Goal: Task Accomplishment & Management: Use online tool/utility

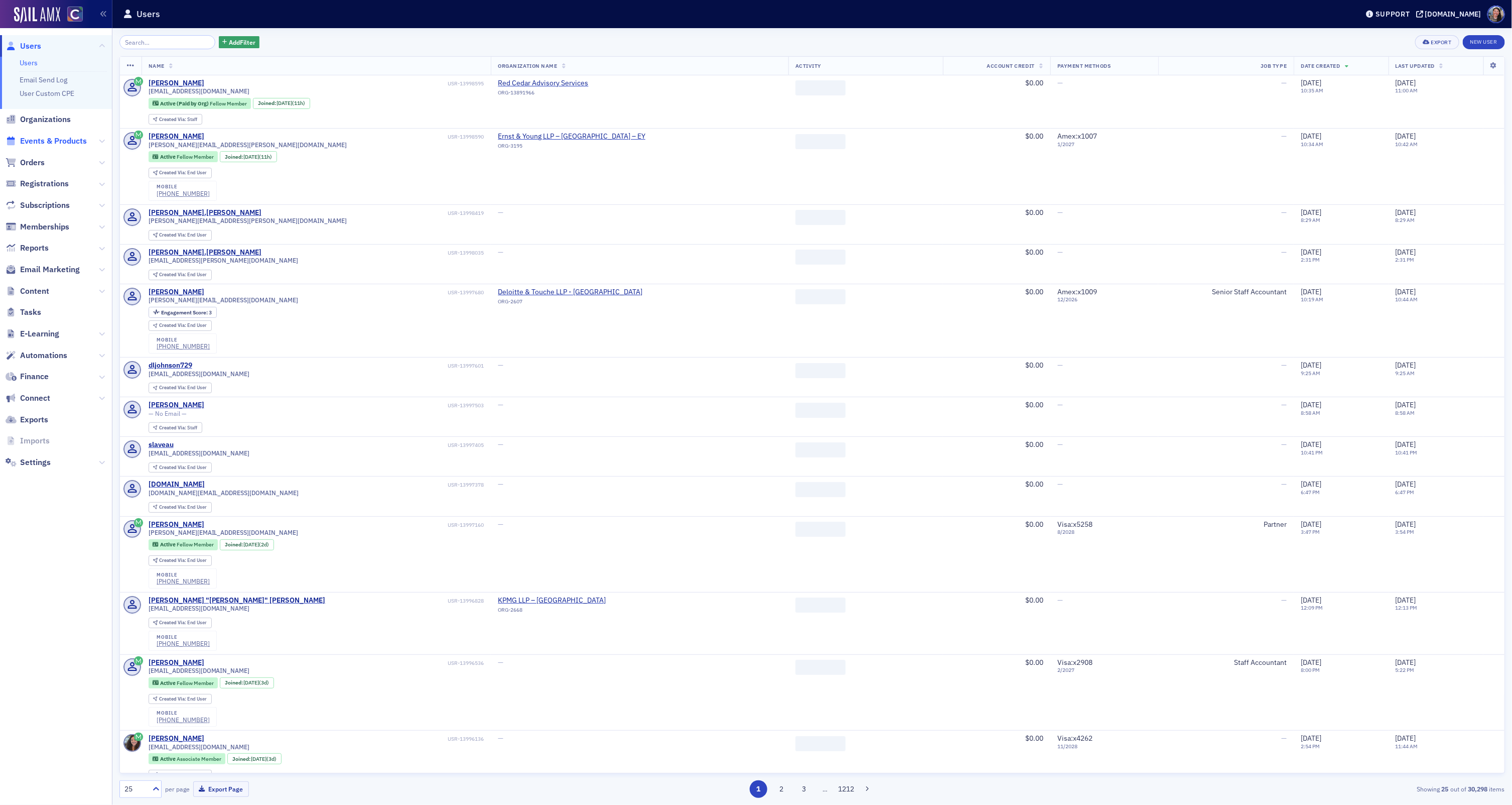
click at [56, 140] on span "Events & Products" at bounding box center [53, 141] width 67 height 11
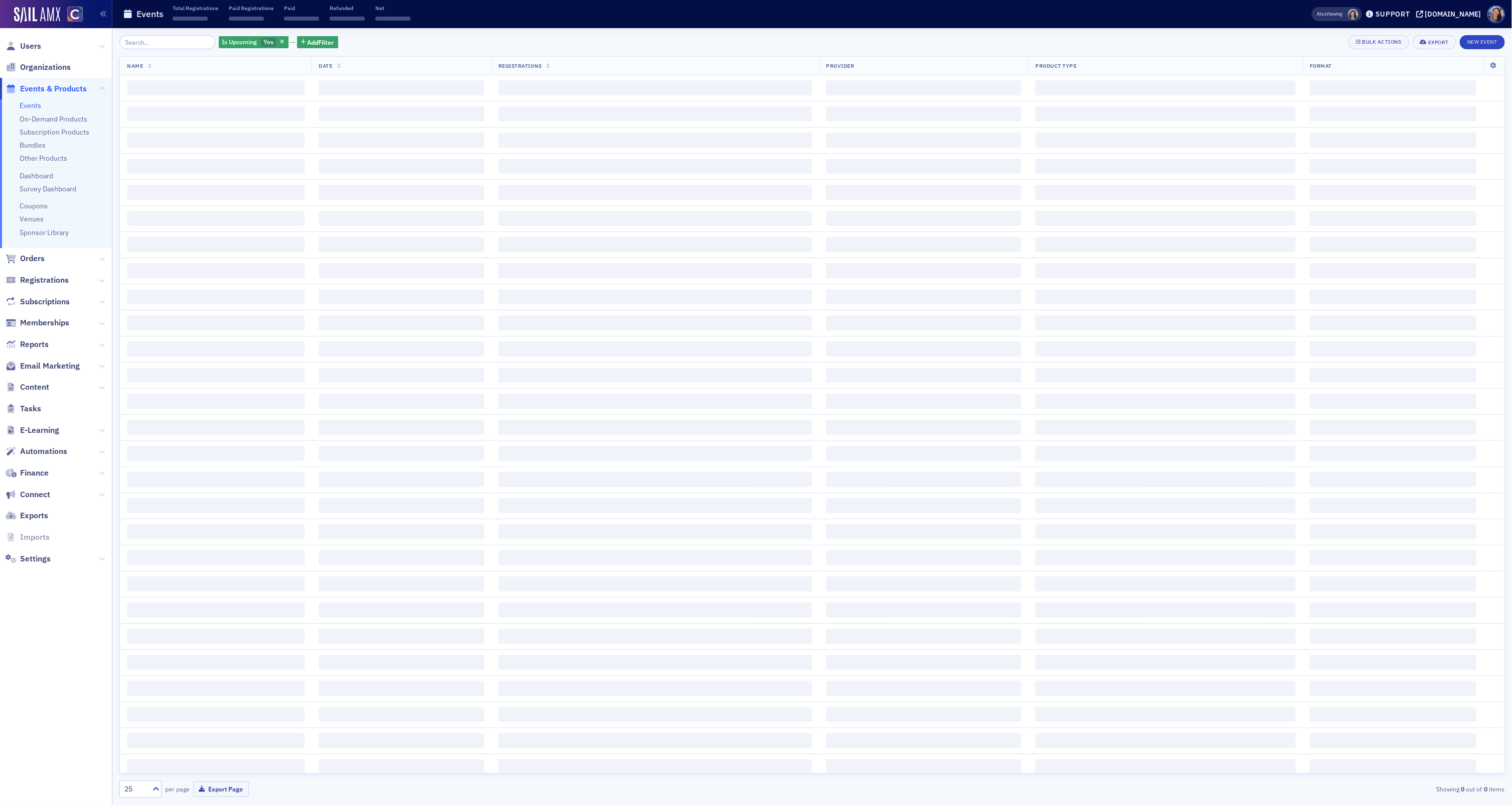
click at [150, 45] on input "search" at bounding box center [167, 42] width 96 height 14
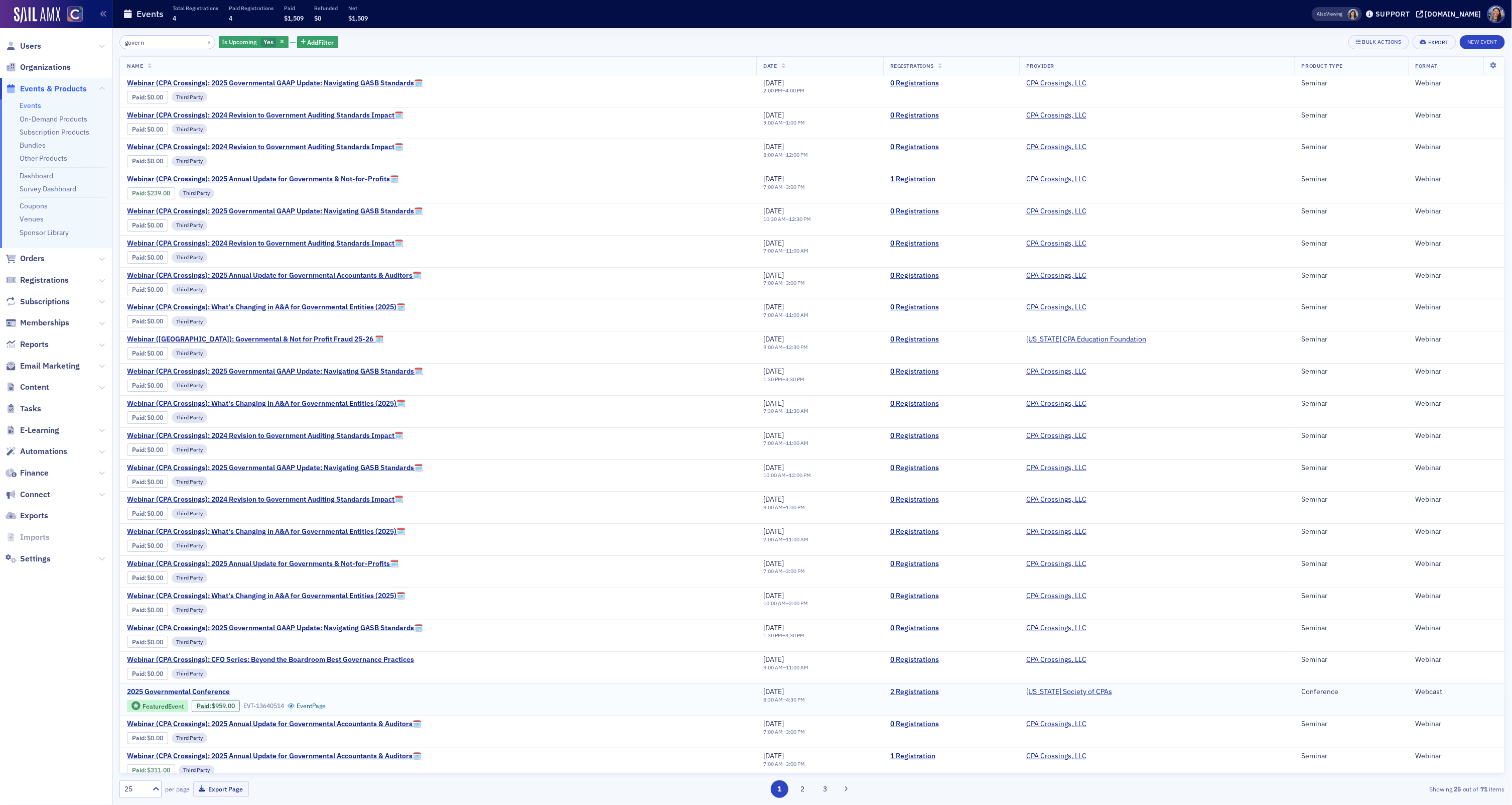
type input "govern"
click at [185, 696] on span "2025 Governmental Conference" at bounding box center [211, 691] width 168 height 9
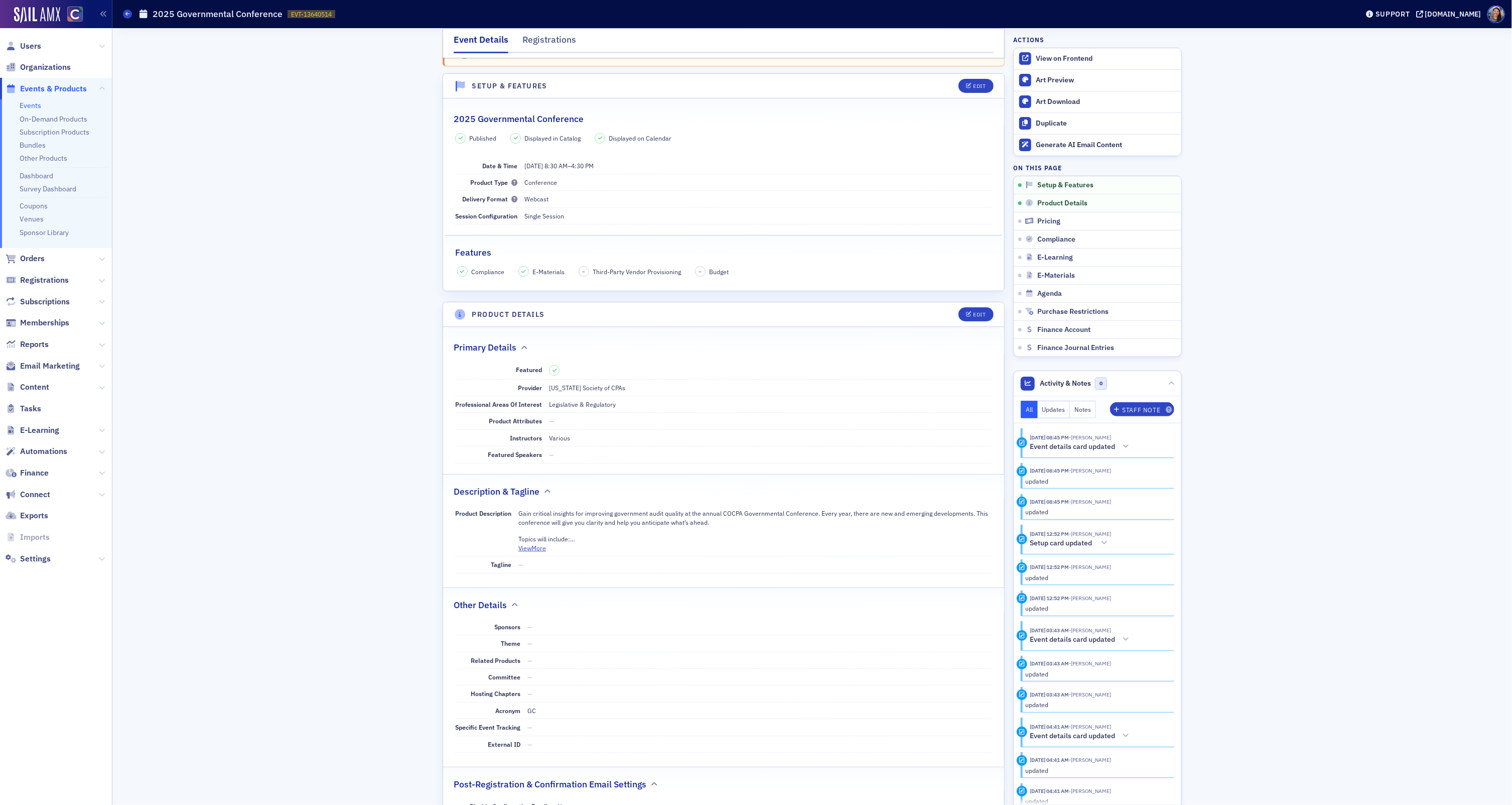
scroll to position [44, 0]
click at [541, 545] on button "View More" at bounding box center [532, 540] width 28 height 9
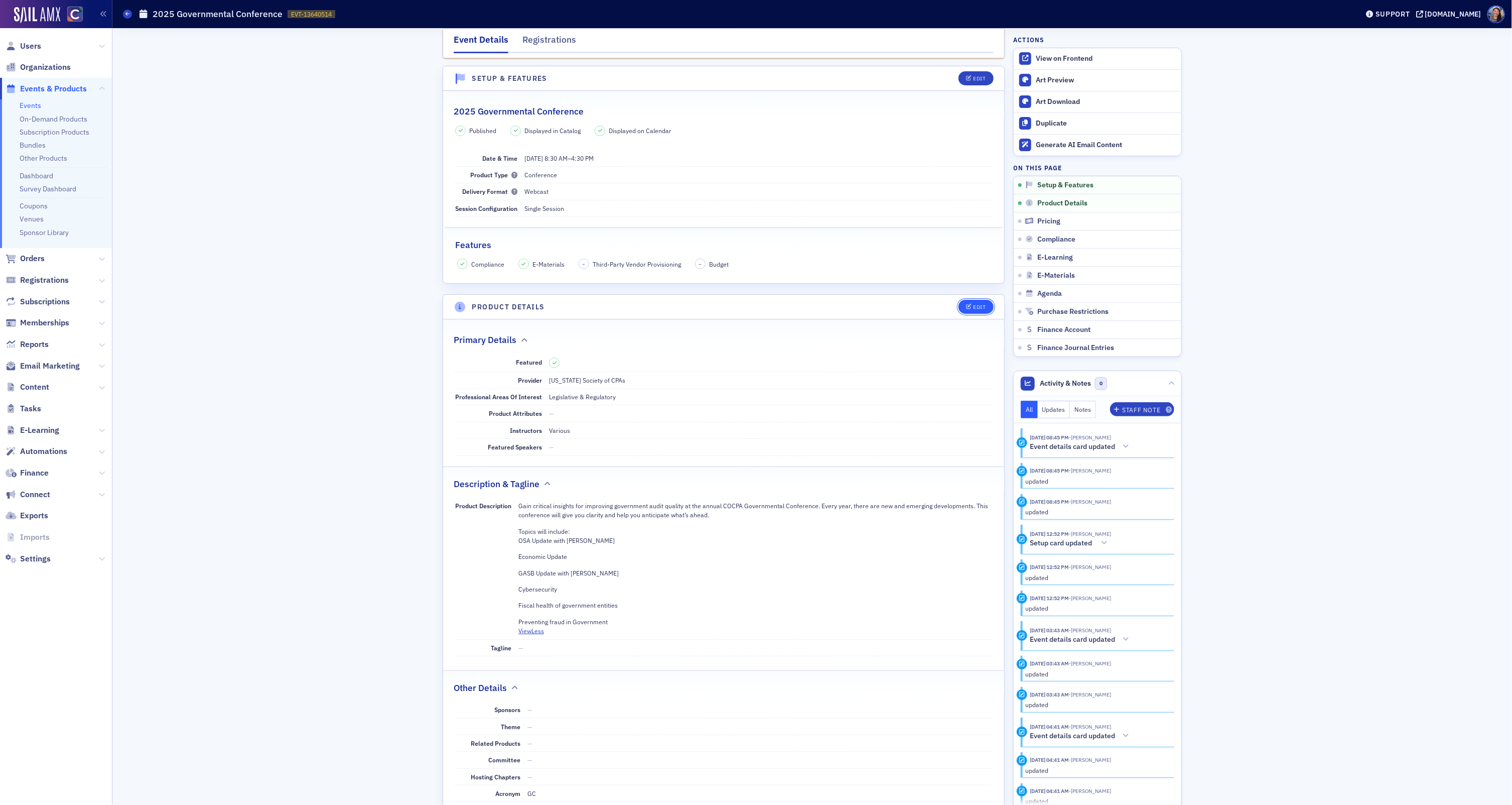
click at [986, 310] on button "Edit" at bounding box center [976, 306] width 35 height 14
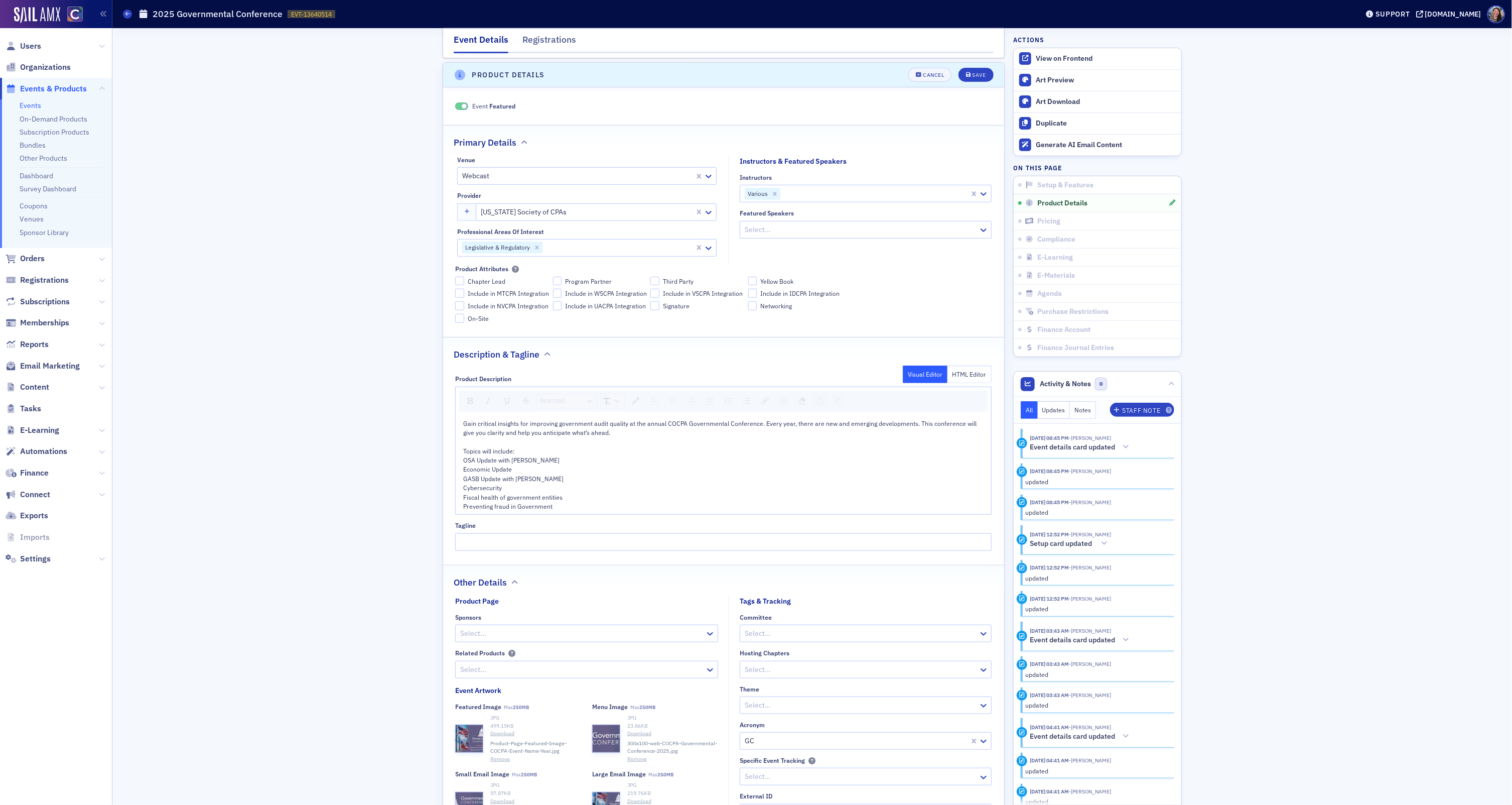
scroll to position [283, 0]
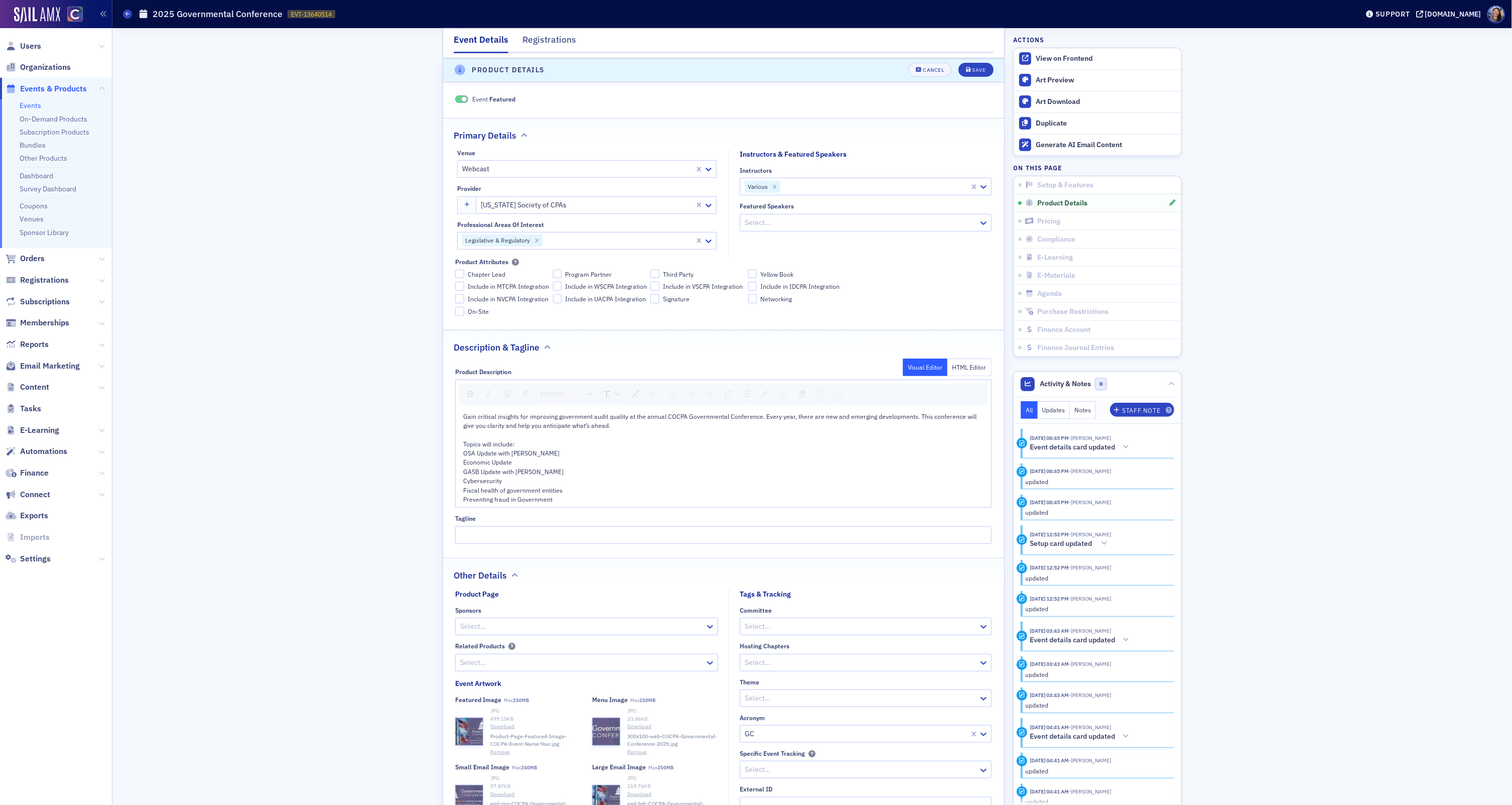
click at [582, 450] on div "Topics will include: OSA Update with Crystal Dorsey" at bounding box center [723, 449] width 521 height 19
click at [556, 464] on div "Economic Update" at bounding box center [723, 462] width 521 height 9
click at [541, 485] on div "Cybersecurity" at bounding box center [723, 480] width 521 height 9
drag, startPoint x: 541, startPoint y: 486, endPoint x: 462, endPoint y: 482, distance: 79.1
click at [461, 482] on div "Gain critical insights for improving government audit quality at the annual COC…" at bounding box center [723, 457] width 535 height 99
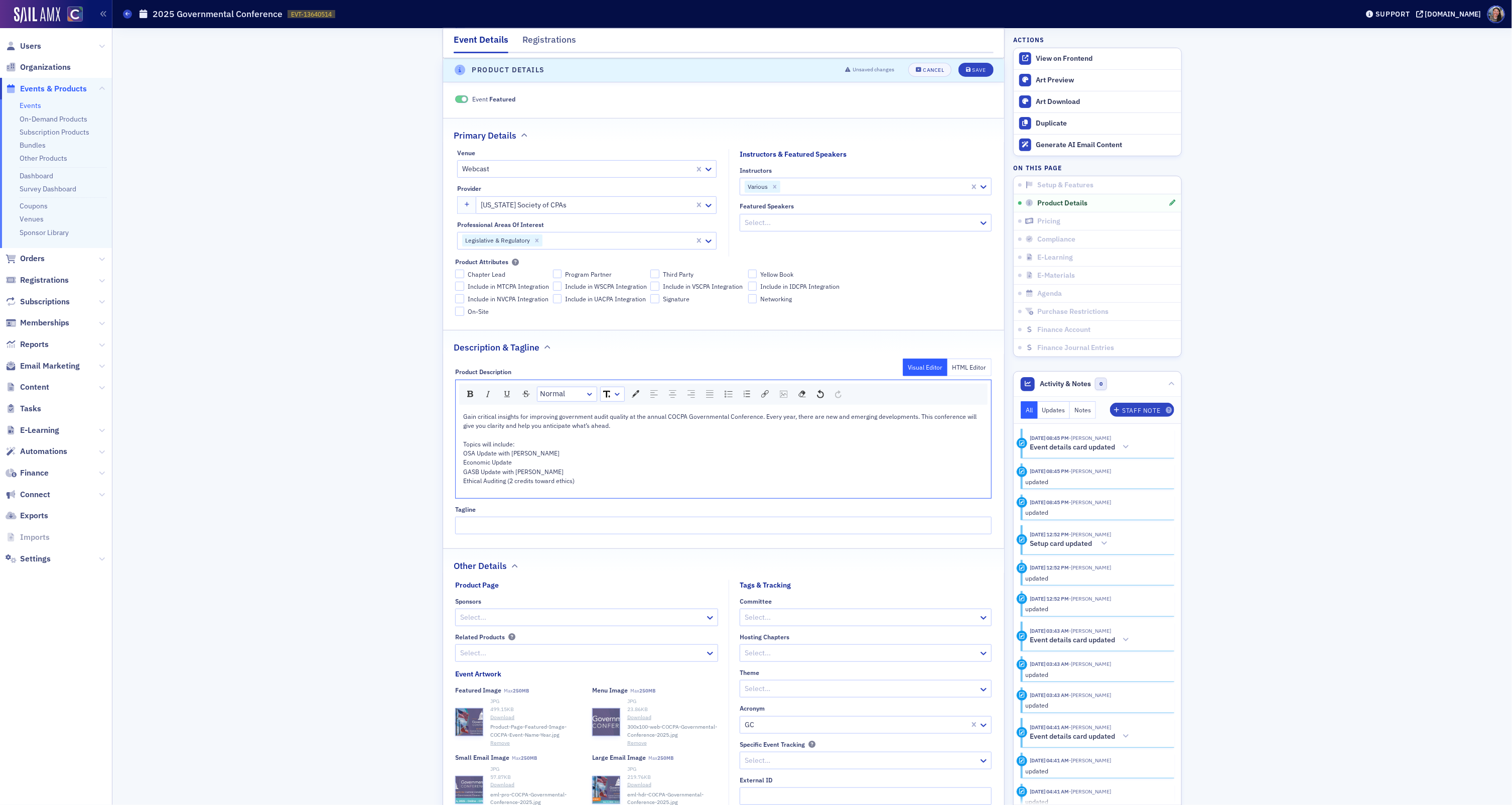
click at [486, 494] on div "rdw-editor" at bounding box center [723, 490] width 521 height 9
click at [730, 489] on div "Uniform Guidance" at bounding box center [723, 490] width 521 height 9
click at [717, 503] on div "Issues affecting local governments and firms working with local governments" at bounding box center [723, 499] width 521 height 9
click at [462, 503] on div "Gain critical insights for improving government audit quality at the annual COC…" at bounding box center [723, 457] width 535 height 99
click at [465, 501] on span "Issues affecting local governments and firms working with local governments" at bounding box center [570, 499] width 214 height 8
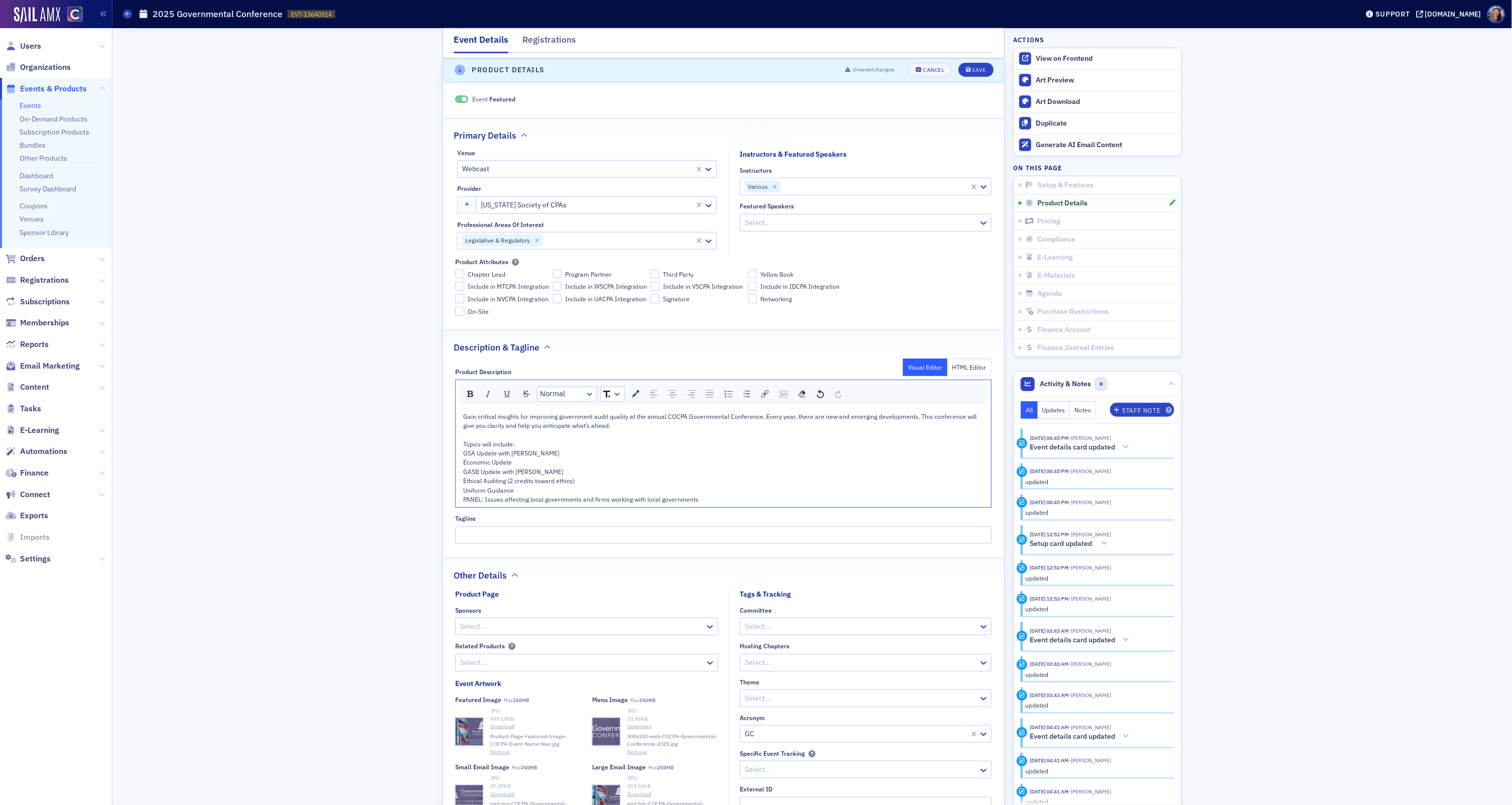
click at [812, 485] on div "Ethical Auditing (2 credits toward ethics)" at bounding box center [723, 480] width 521 height 9
click at [761, 500] on div "PANEL: Issues affecting local governments and firms working with local governme…" at bounding box center [723, 499] width 521 height 9
click at [616, 498] on div "PANEL: Issues affecting local governments and firms working with local governme…" at bounding box center [723, 499] width 521 height 9
click at [603, 493] on div "Uniform Guidance" at bounding box center [723, 490] width 521 height 9
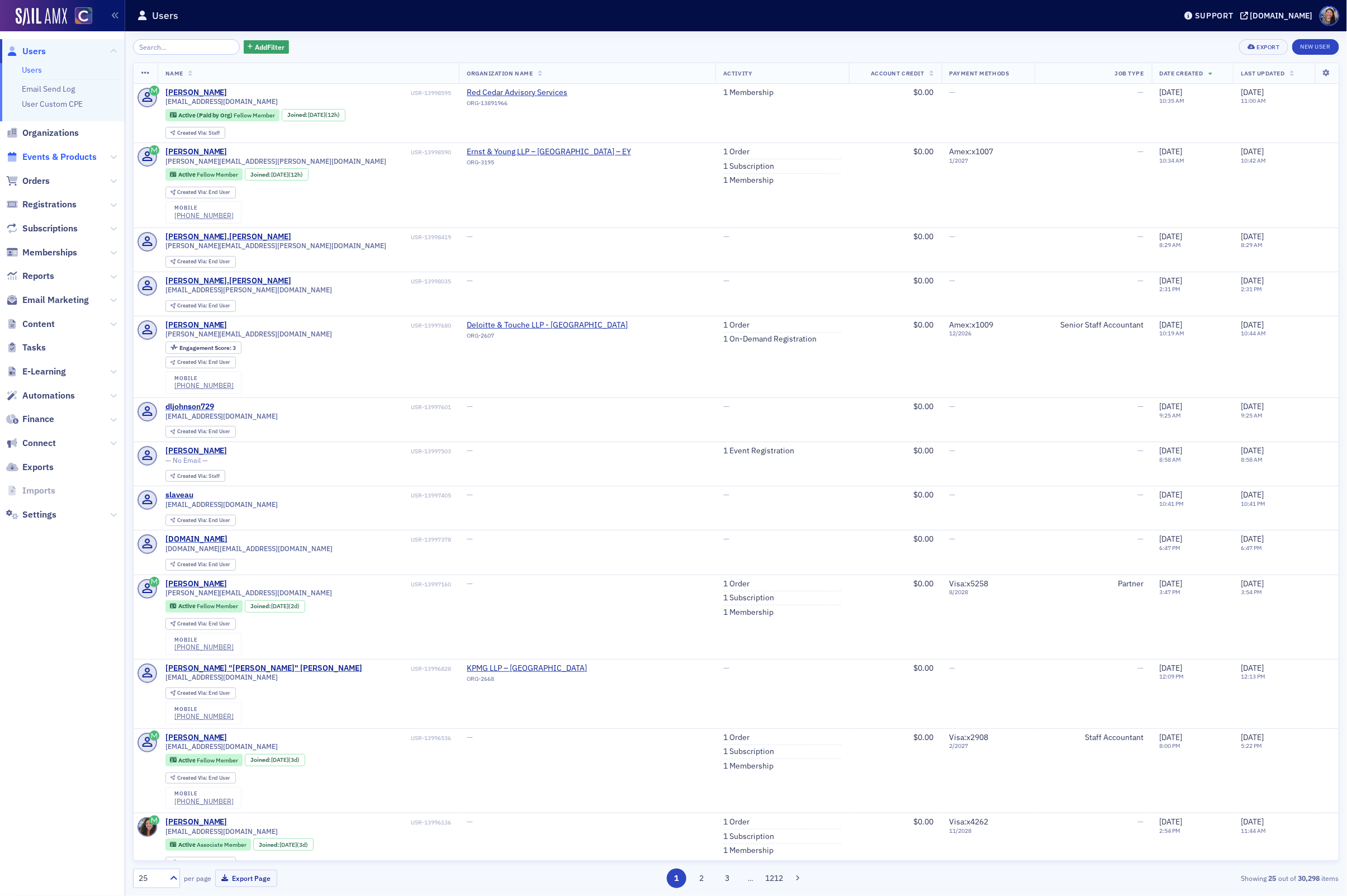
click at [61, 158] on span "Events & Products" at bounding box center [60, 157] width 75 height 12
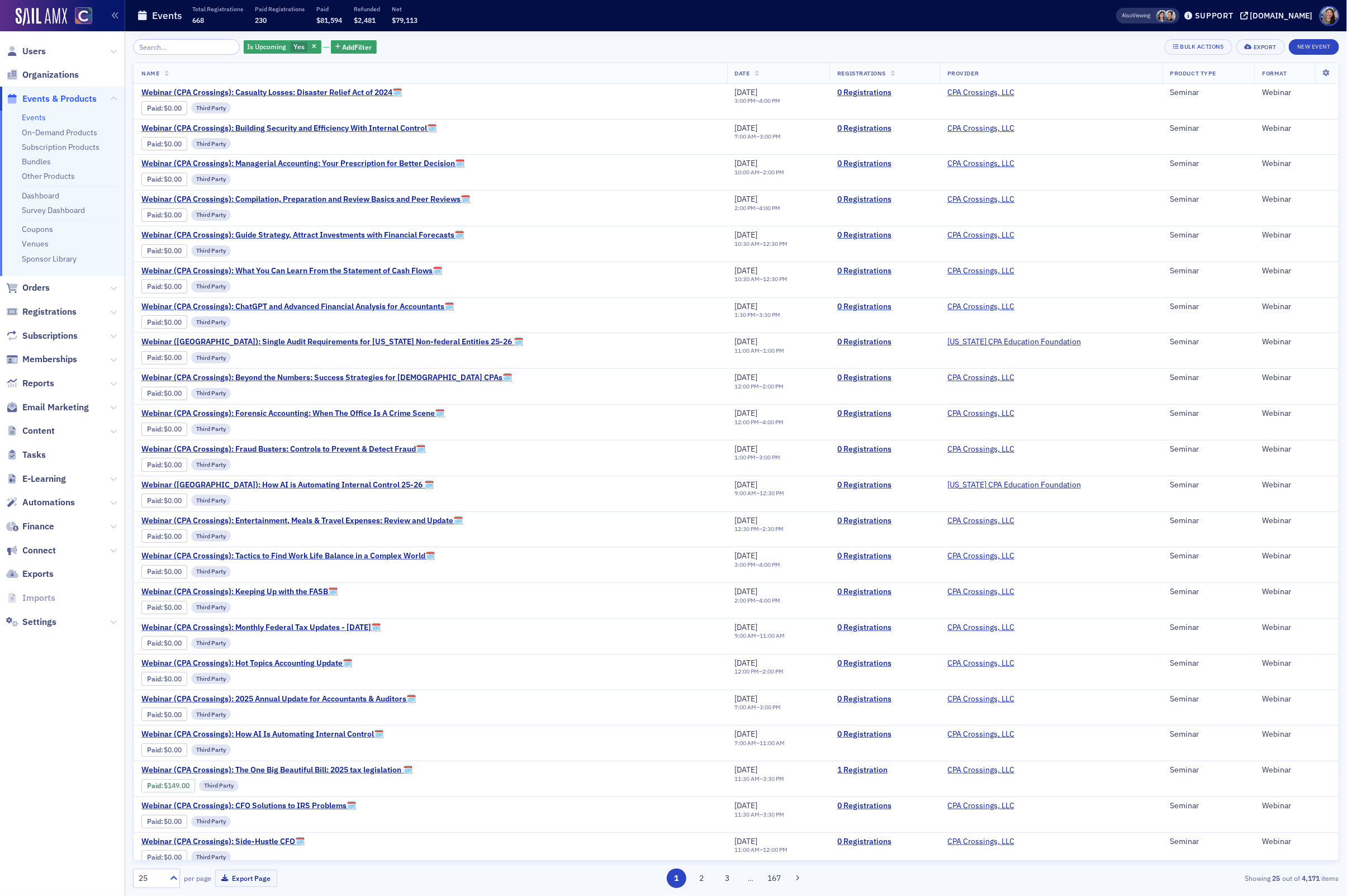
click at [182, 50] on input "search" at bounding box center [186, 47] width 107 height 16
click at [312, 46] on icon "button" at bounding box center [314, 47] width 5 height 6
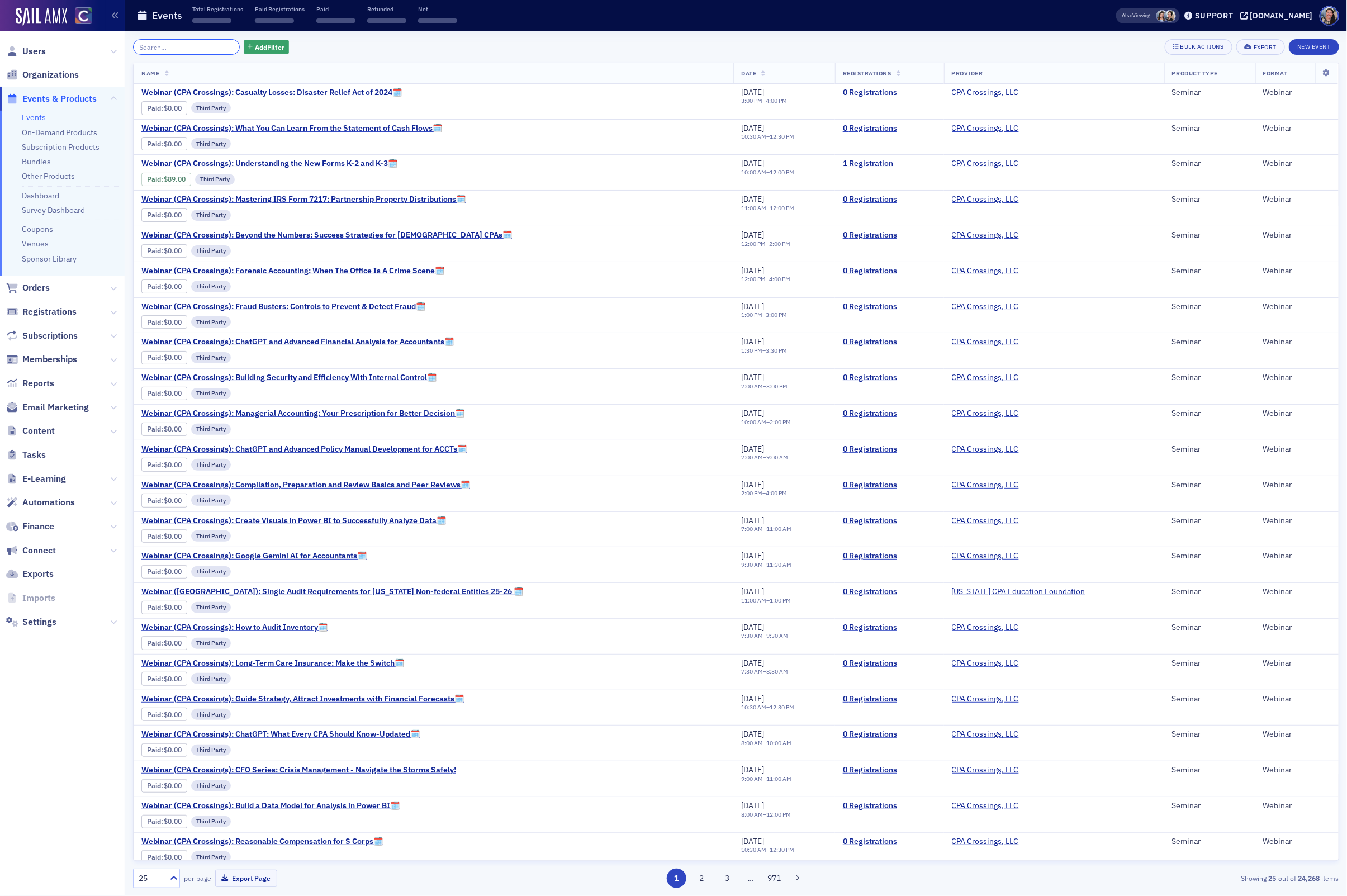
click at [156, 45] on input "search" at bounding box center [186, 47] width 107 height 16
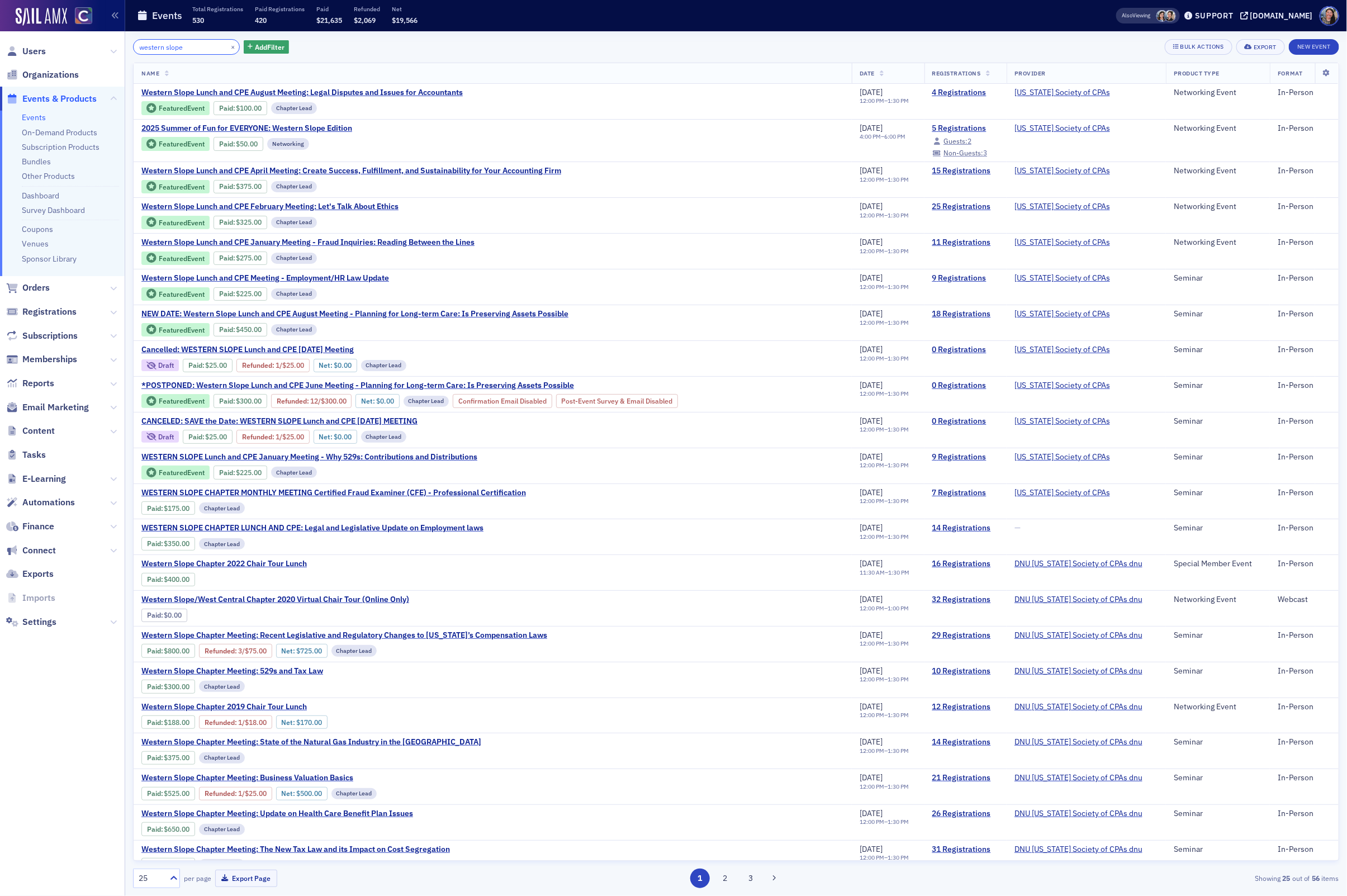
drag, startPoint x: 193, startPoint y: 45, endPoint x: -48, endPoint y: 11, distance: 243.4
click at [0, 11] on html "Users Organizations Events & Products Events On-Demand Products Subscription Pr…" at bounding box center [674, 448] width 1347 height 896
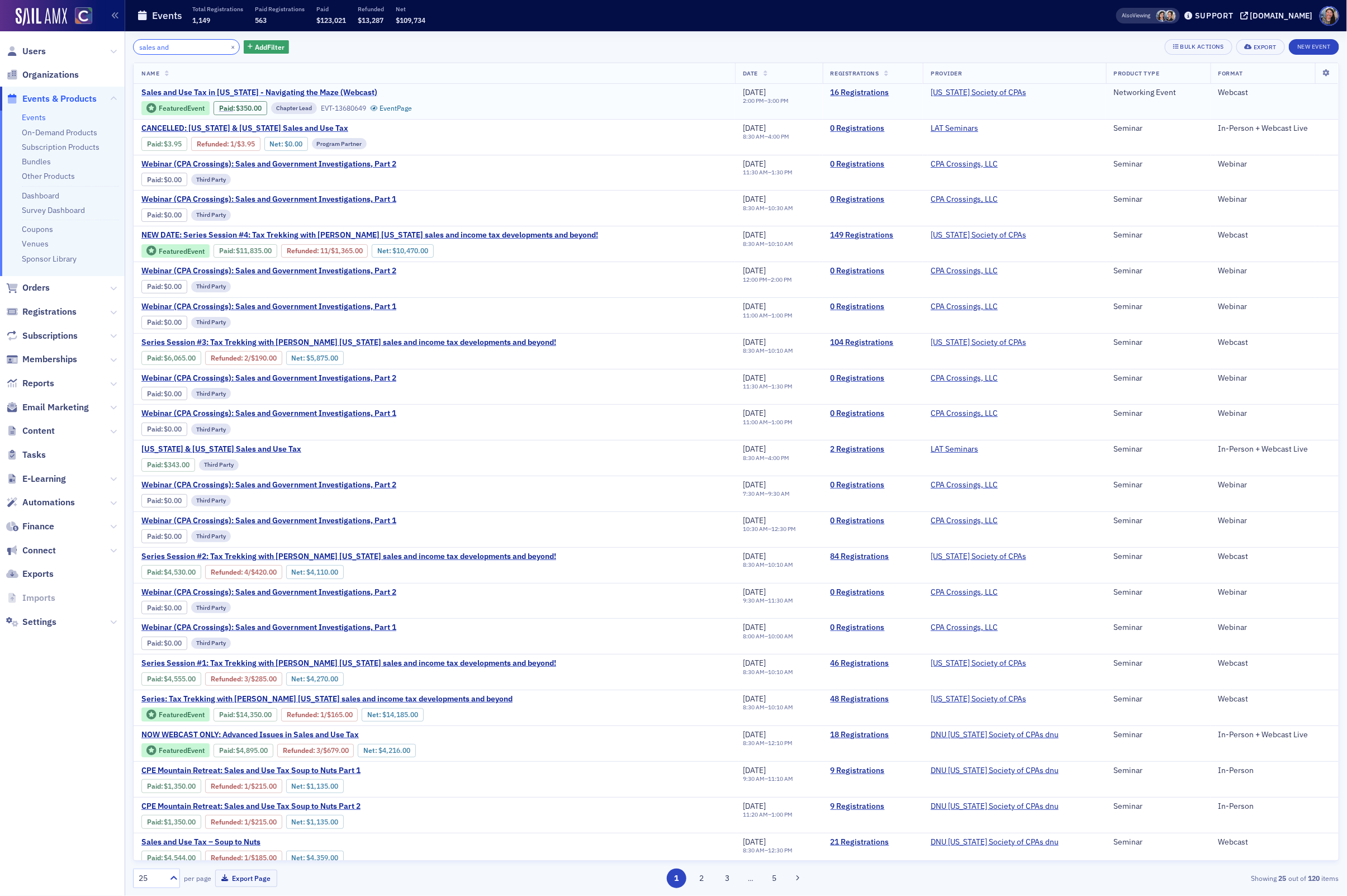
type input "sales and"
click at [264, 91] on span "Sales and Use Tax in Colorado - Navigating the Maze (Webcast)" at bounding box center [259, 92] width 236 height 10
drag, startPoint x: 192, startPoint y: 48, endPoint x: 24, endPoint y: 31, distance: 168.9
click at [28, 31] on div "Users Organizations Events & Products Events On-Demand Products Subscription Pr…" at bounding box center [674, 448] width 1347 height 896
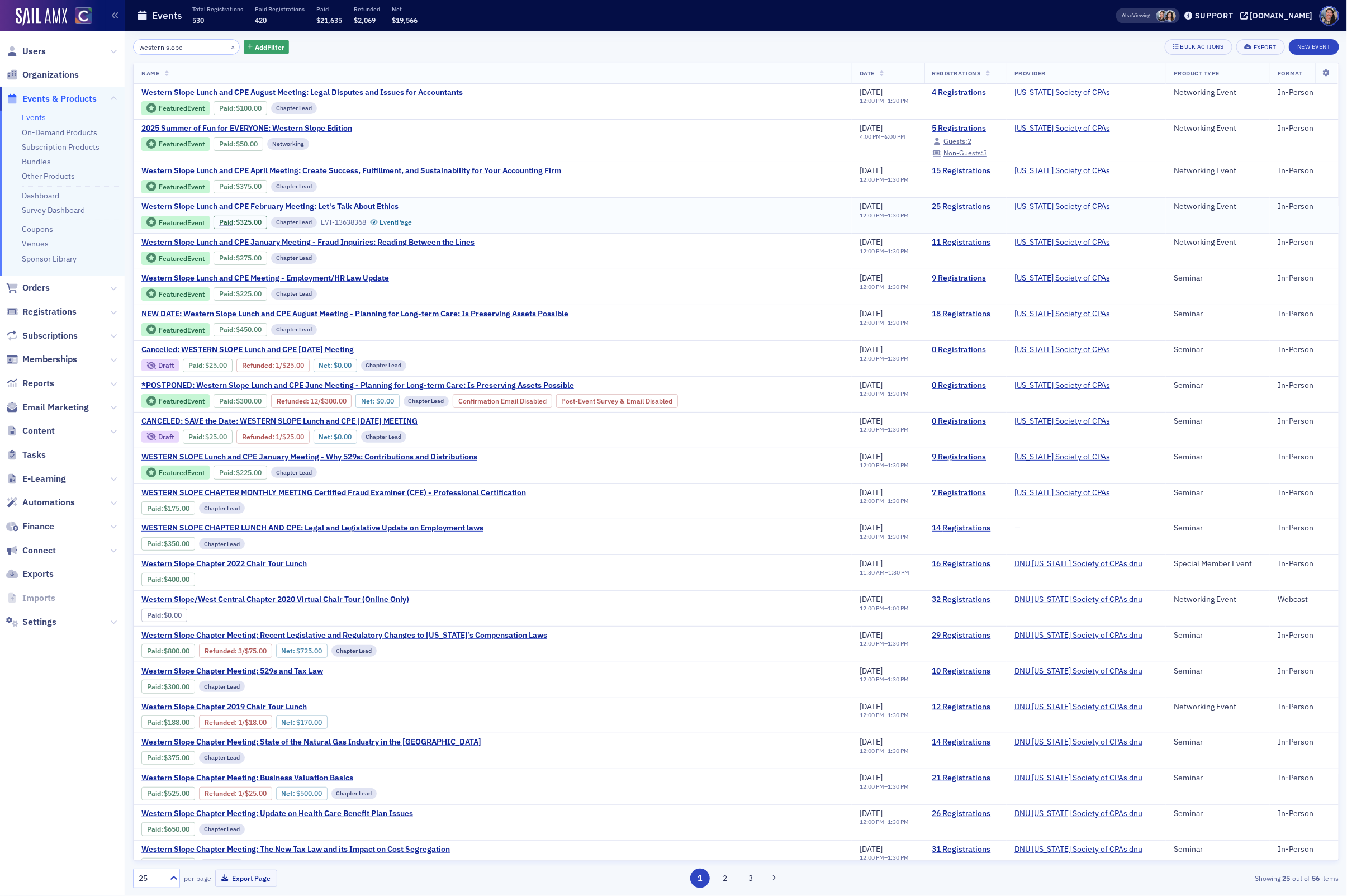
type input "western slope"
click at [170, 206] on span "Western Slope Lunch and CPE February Meeting: Let's Talk About Ethics" at bounding box center [269, 207] width 257 height 10
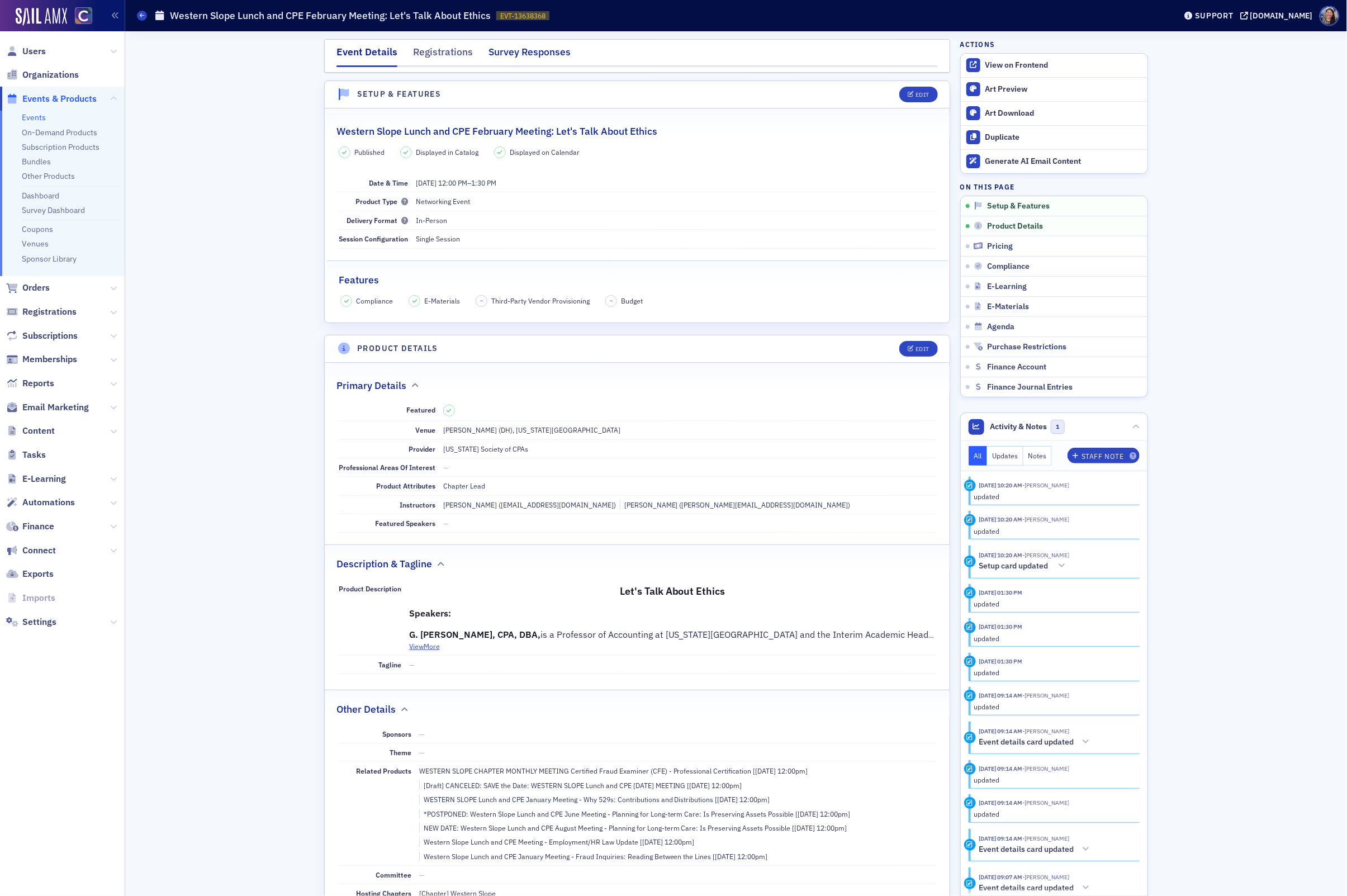
click at [549, 54] on div "Survey Responses" at bounding box center [530, 55] width 82 height 21
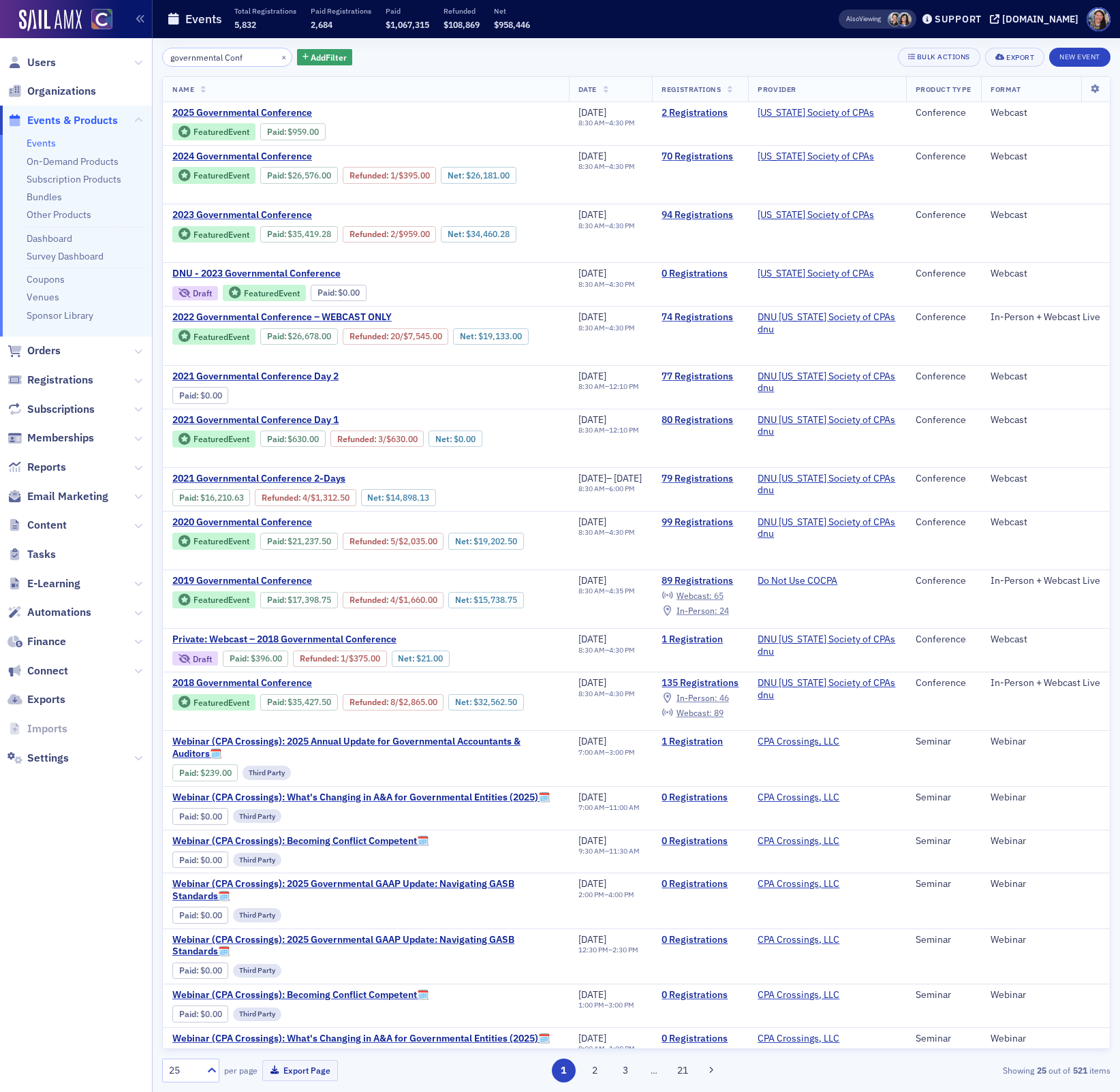
drag, startPoint x: 241, startPoint y: 61, endPoint x: -71, endPoint y: -24, distance: 323.4
click at [0, 0] on html "Users Organizations Events & Products Events On-Demand Products Subscription Pr…" at bounding box center [560, 546] width 1120 height 1092
click at [33, 62] on span "Users" at bounding box center [41, 62] width 29 height 15
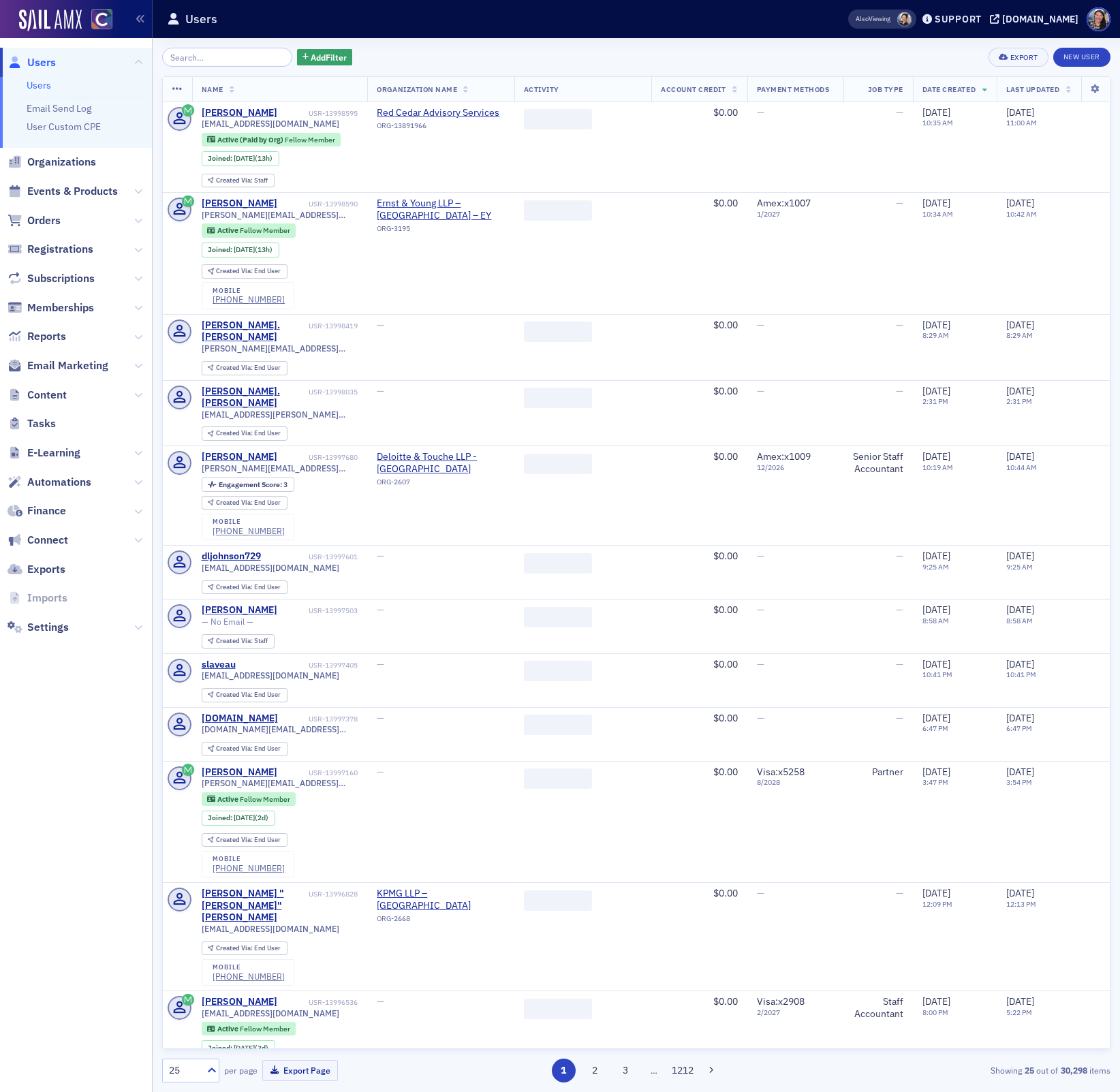
click at [233, 57] on input "search" at bounding box center [226, 57] width 130 height 19
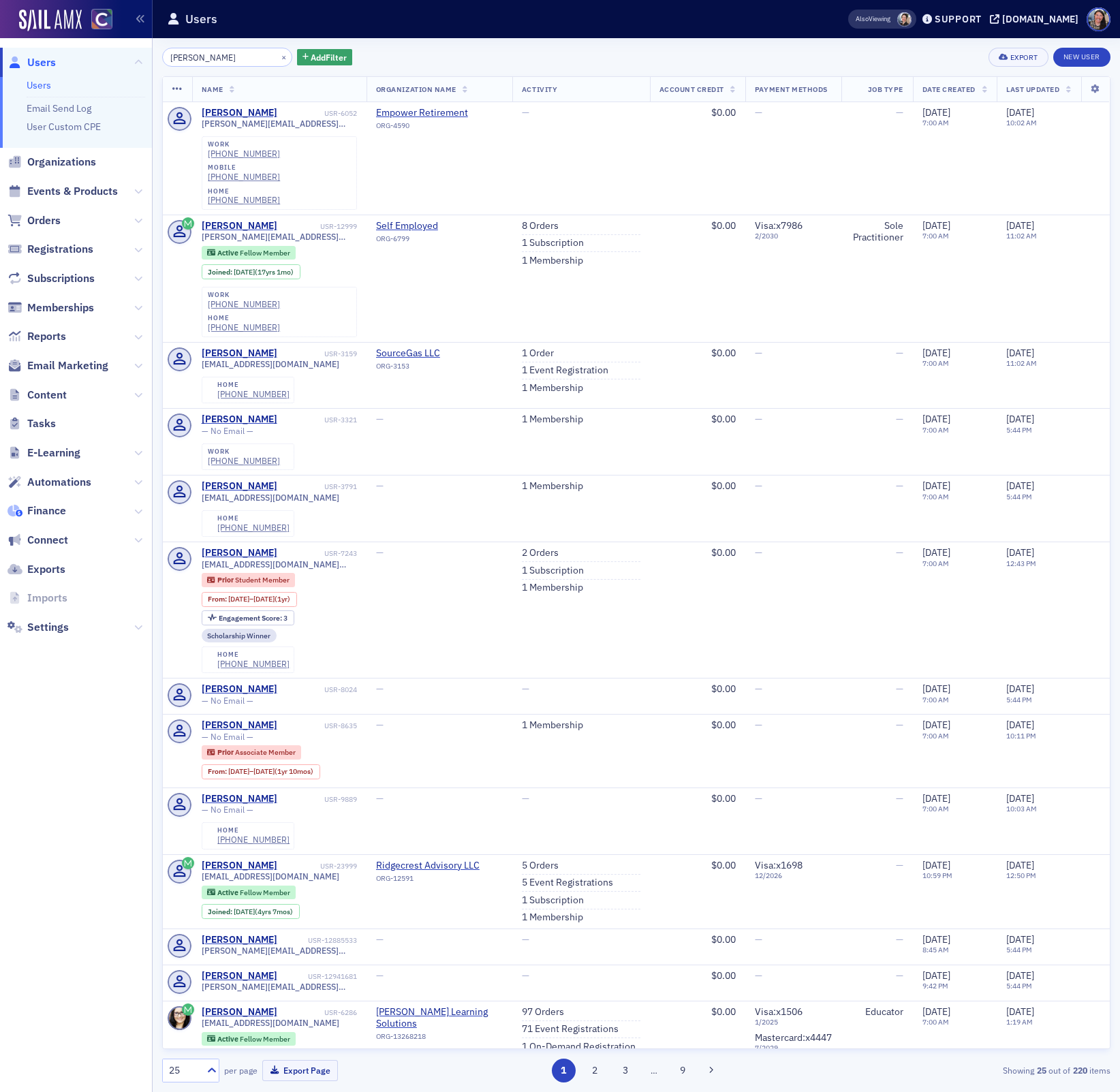
type input "alex romero"
click at [69, 188] on span "Events & Products" at bounding box center [72, 191] width 91 height 15
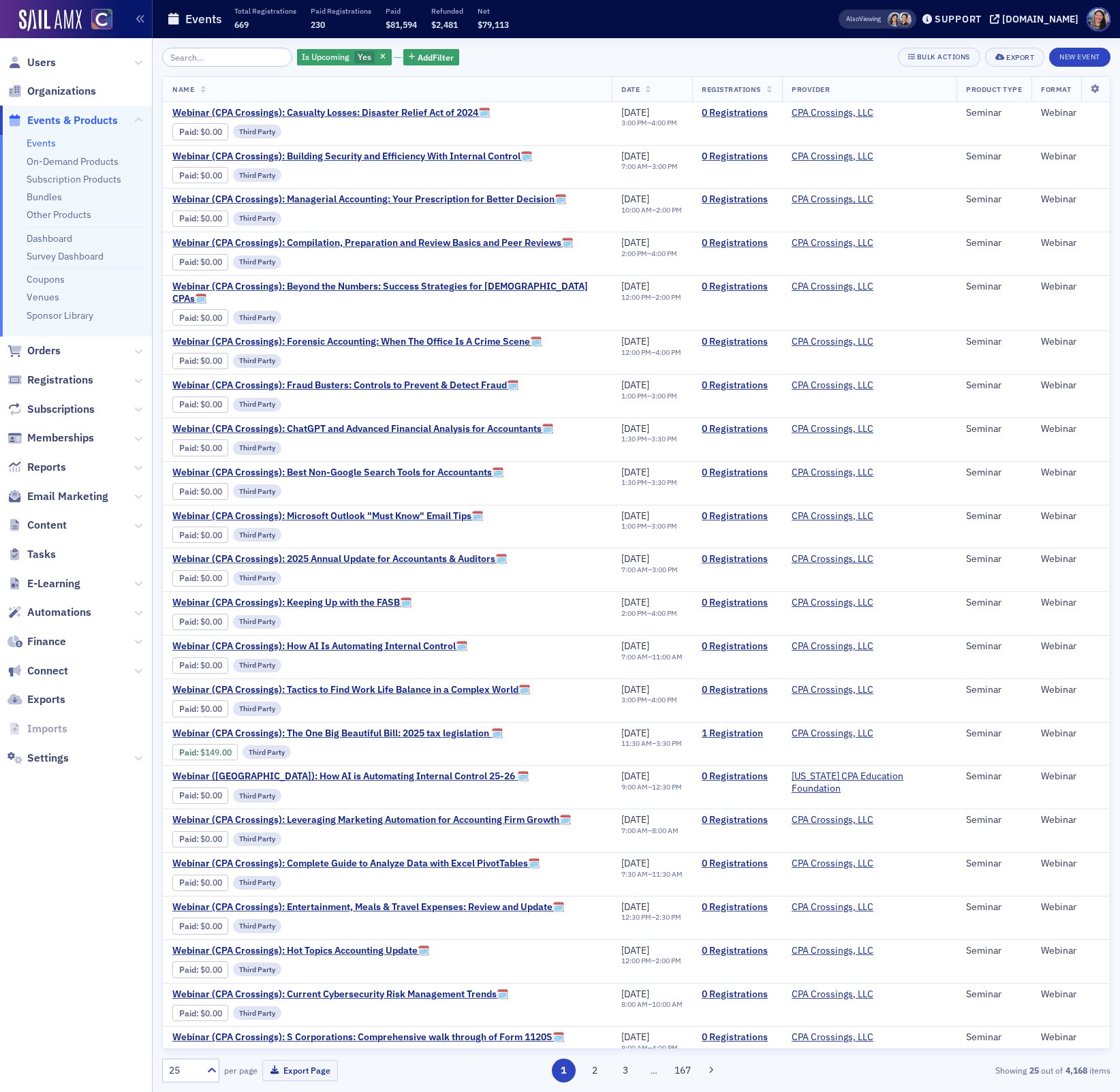
click at [193, 49] on input "search" at bounding box center [226, 57] width 130 height 19
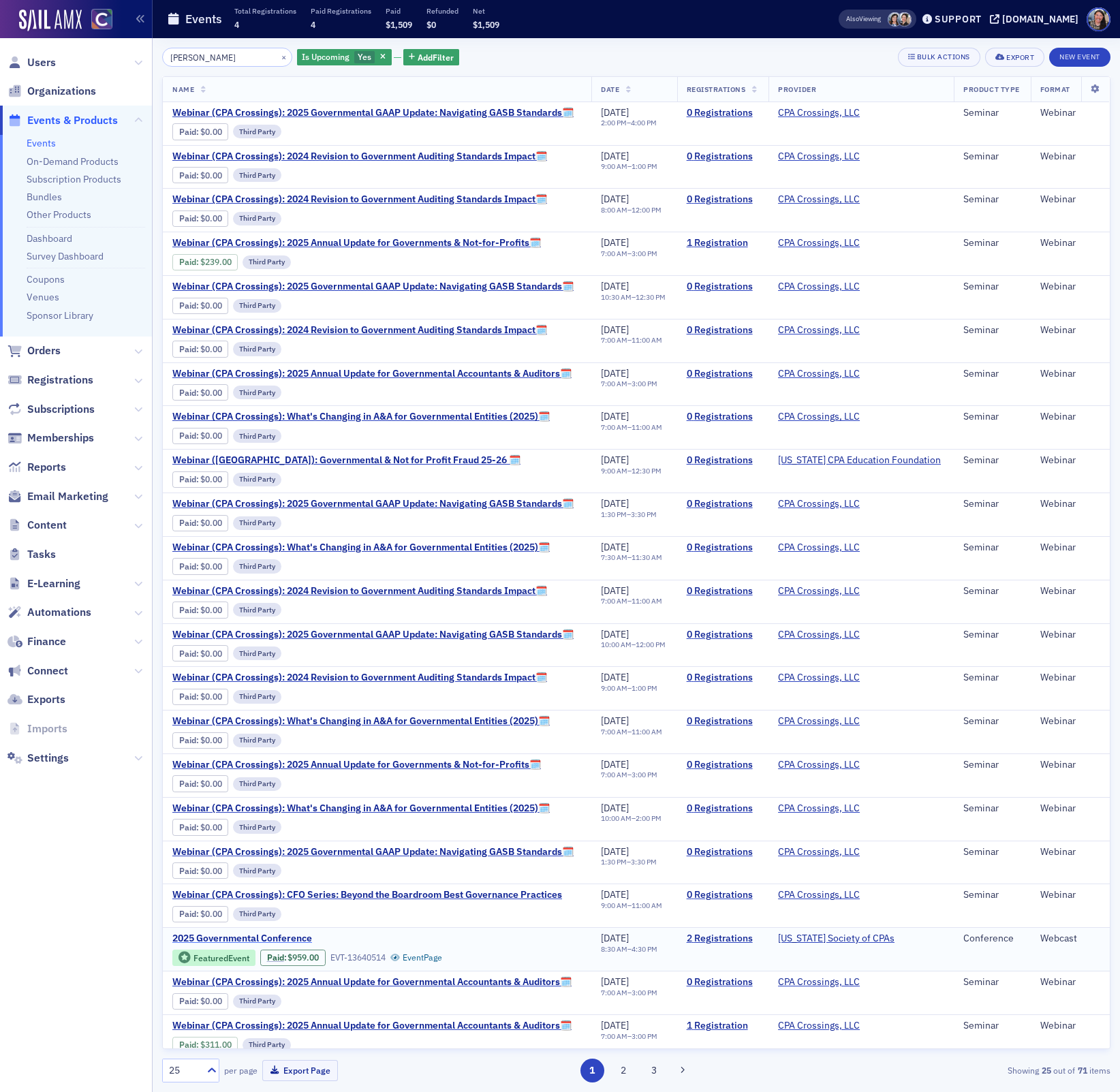
type input "gover"
click at [269, 945] on span "2025 Governmental Conference" at bounding box center [286, 937] width 229 height 12
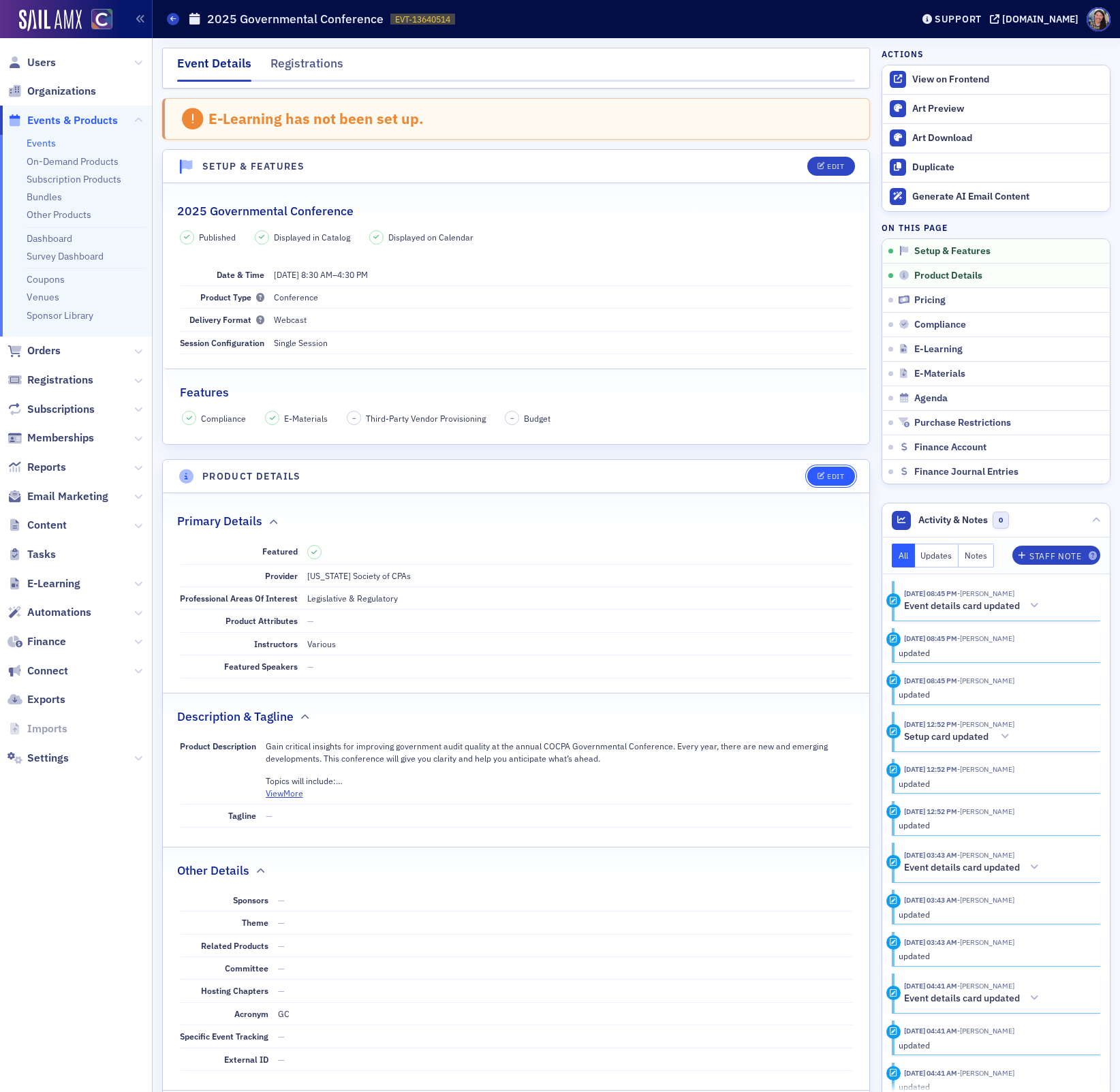
click at [828, 480] on div "Edit" at bounding box center [835, 476] width 17 height 7
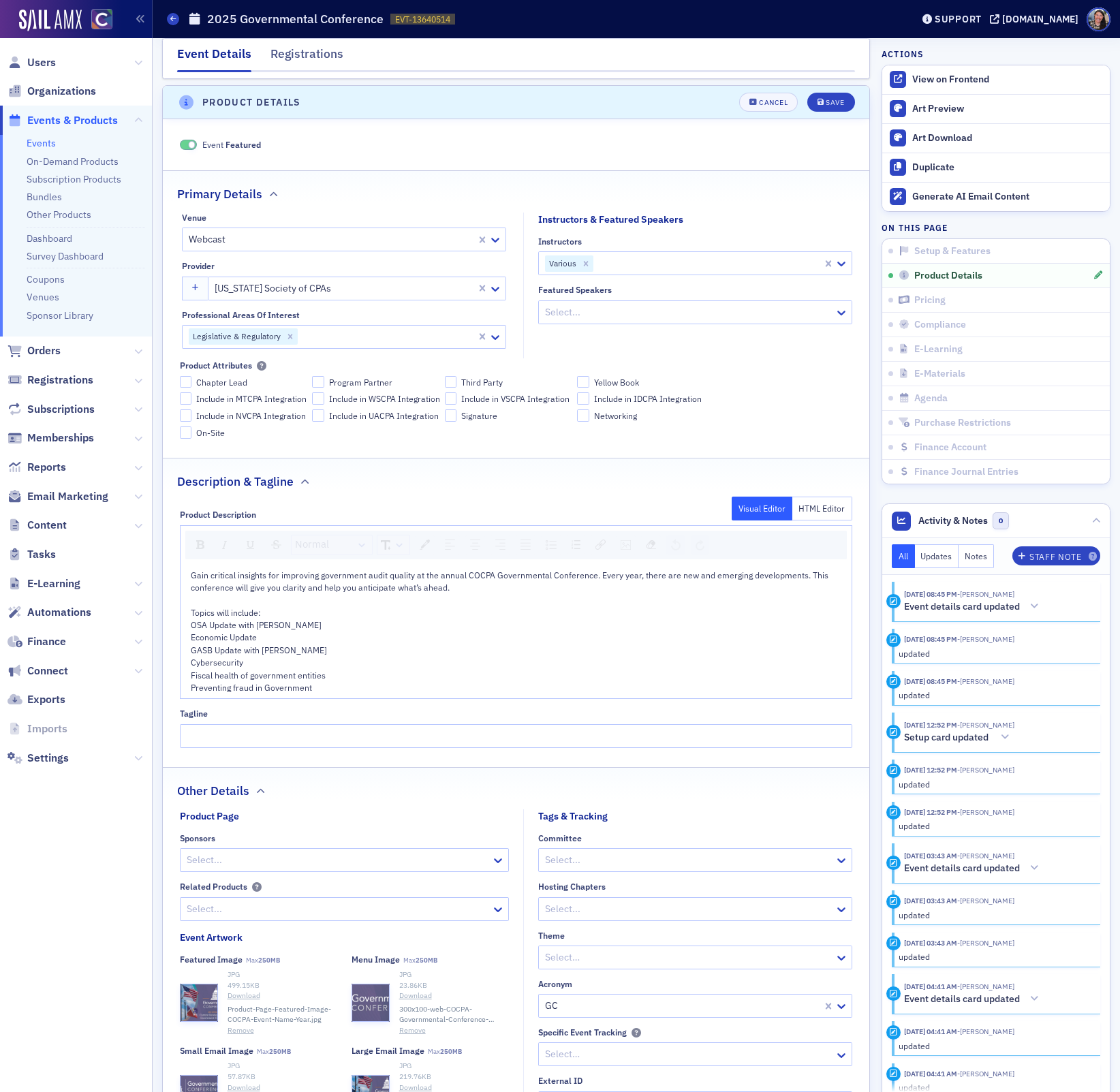
scroll to position [384, 0]
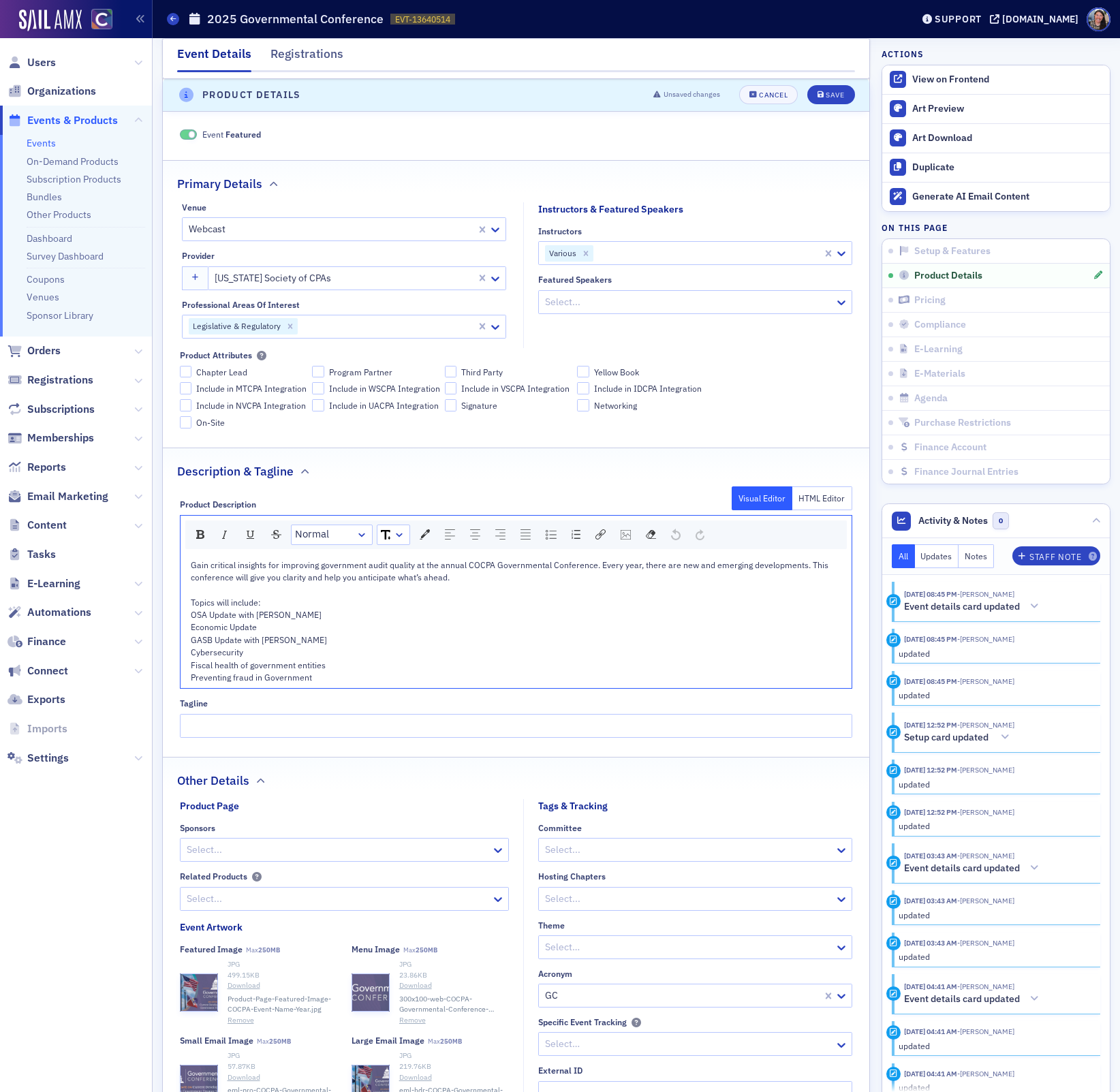
click at [284, 632] on div "Economic Update" at bounding box center [516, 626] width 652 height 12
drag, startPoint x: 270, startPoint y: 652, endPoint x: 166, endPoint y: 652, distance: 104.0
click at [166, 652] on div "Product Description Visual Editor HTML Editor Normal Gain critical insights for…" at bounding box center [515, 613] width 707 height 247
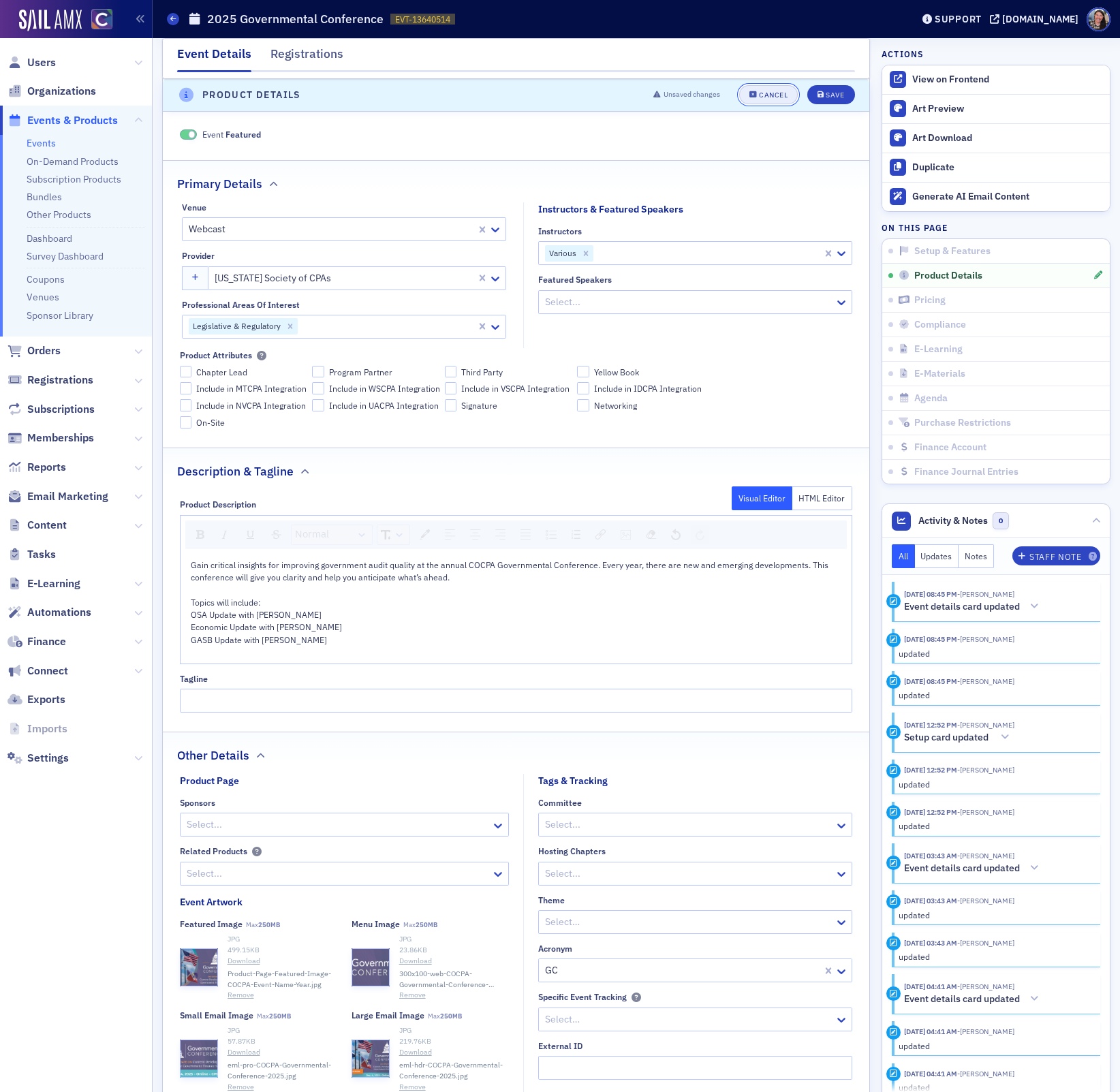
click at [769, 93] on div "Cancel" at bounding box center [773, 95] width 29 height 7
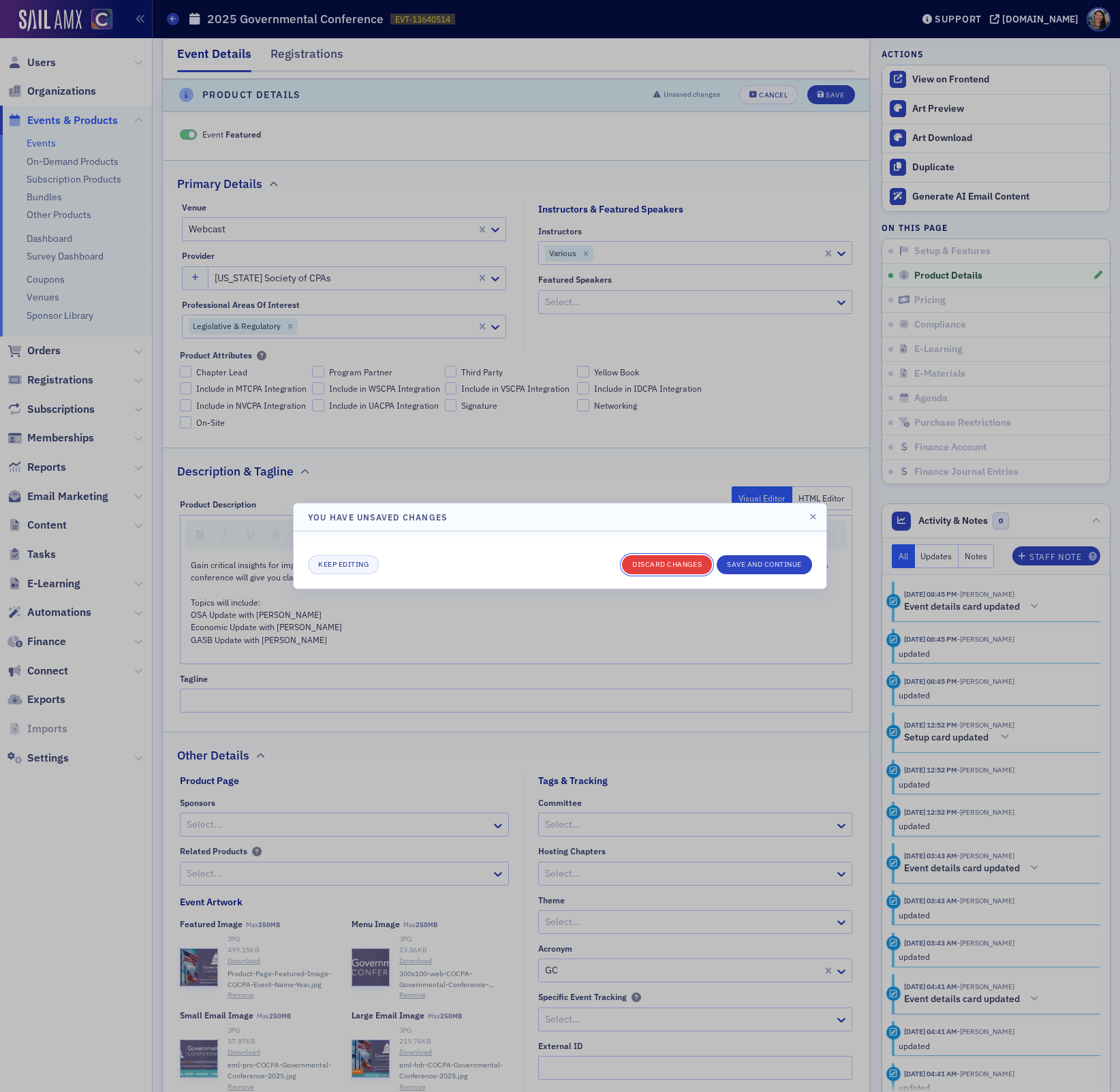
click at [662, 570] on button "Discard changes" at bounding box center [667, 565] width 90 height 19
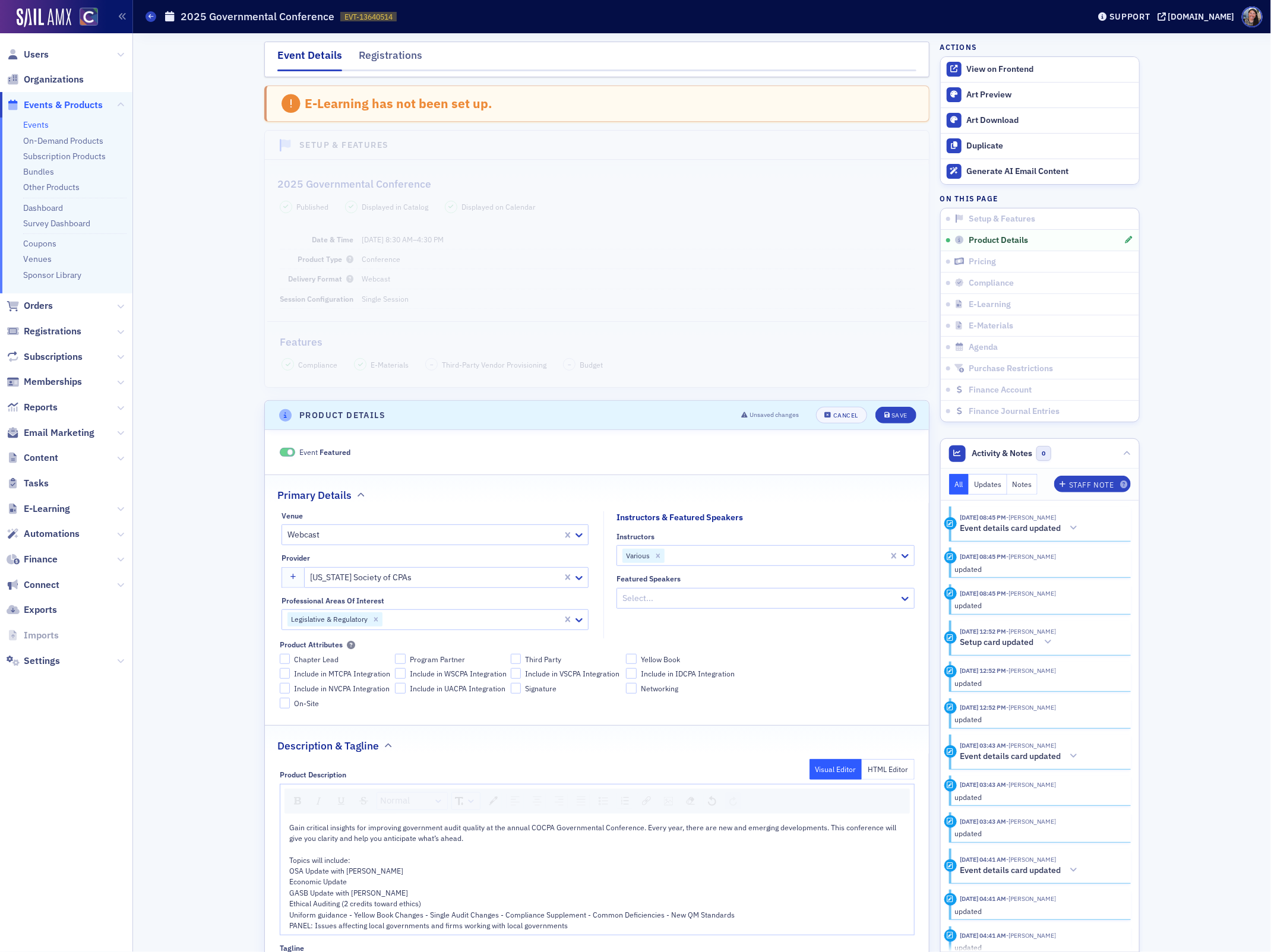
scroll to position [335, 0]
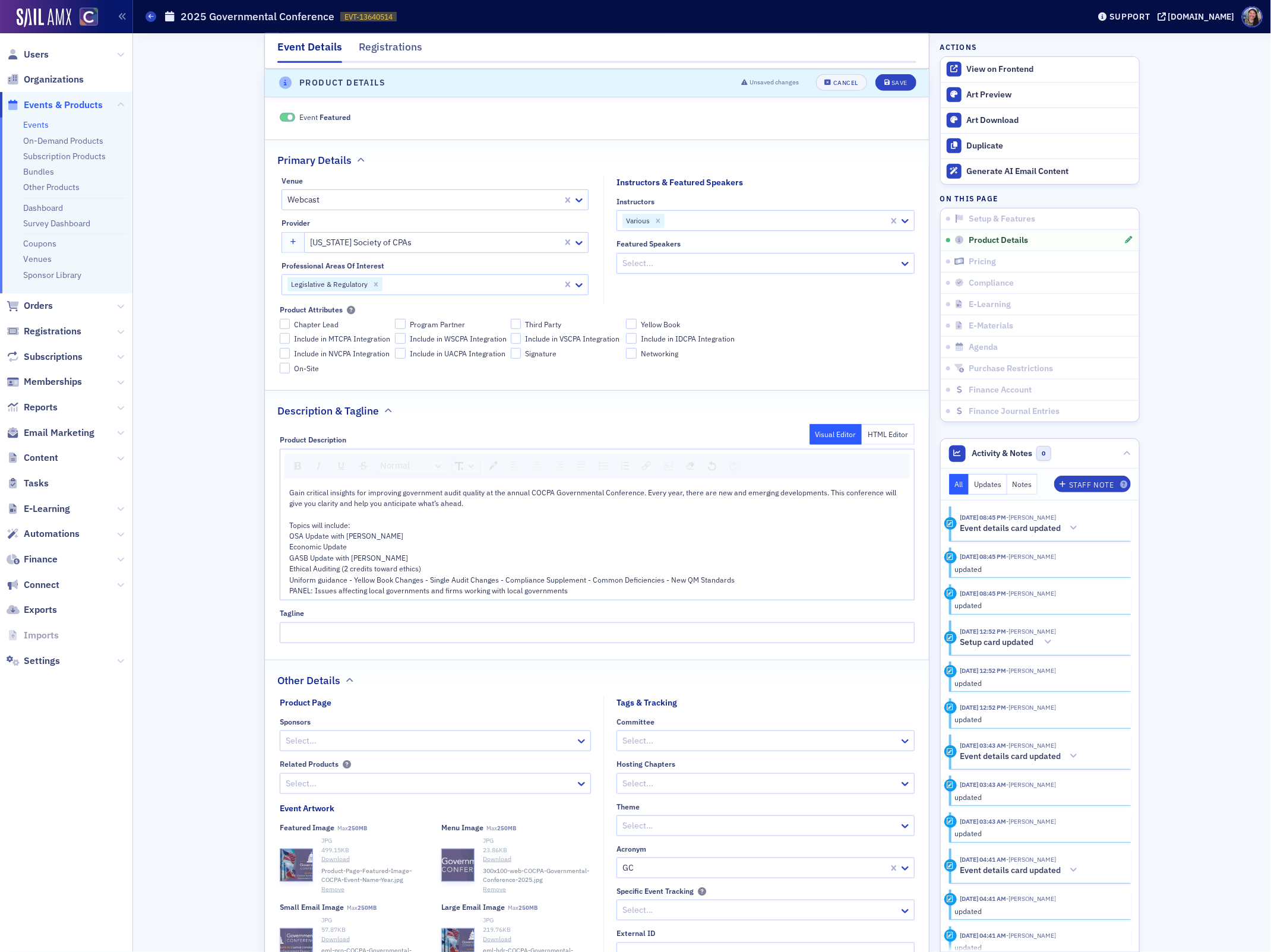
click at [538, 549] on div "Economic Update" at bounding box center [597, 546] width 616 height 10
click at [538, 563] on div "GASB Update with [PERSON_NAME]" at bounding box center [597, 557] width 616 height 10
click at [545, 563] on div "GASB Update with [PERSON_NAME]" at bounding box center [597, 557] width 616 height 10
click at [448, 545] on div "Economic Update" at bounding box center [597, 546] width 616 height 10
click at [426, 551] on div "Economic Update" at bounding box center [597, 546] width 616 height 10
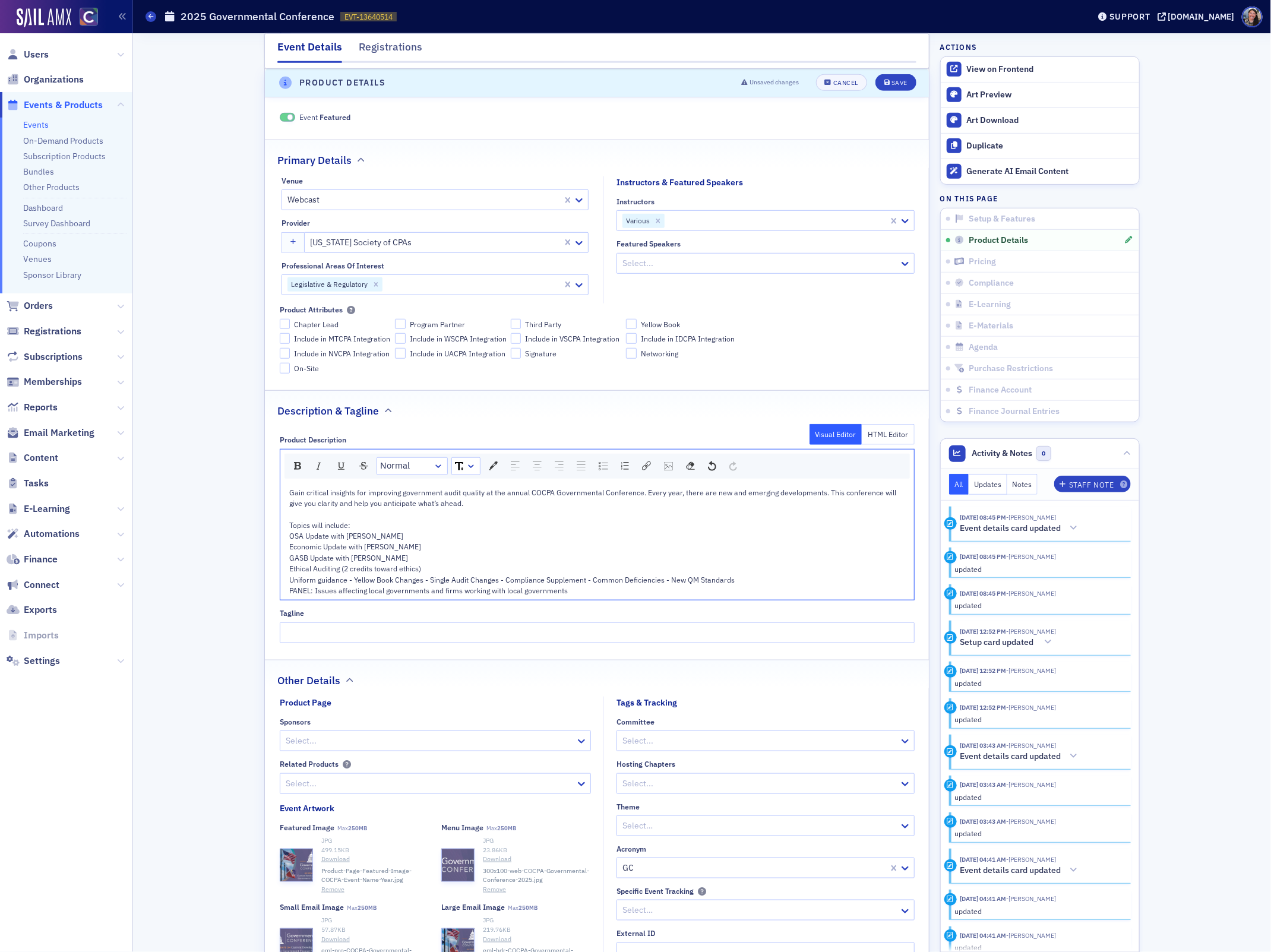
click at [438, 569] on div "Ethical Auditing (2 credits toward ethics)" at bounding box center [597, 568] width 616 height 10
click at [614, 600] on div "Gain critical insights for improving government audit quality at the annual COC…" at bounding box center [597, 541] width 633 height 117
click at [604, 583] on span "Uniform guidance - Yellow Book Changes - Single Audit Changes - Compliance Supp…" at bounding box center [511, 580] width 445 height 10
click at [894, 89] on button "Save" at bounding box center [895, 83] width 41 height 17
